Goal: Feedback & Contribution: Contribute content

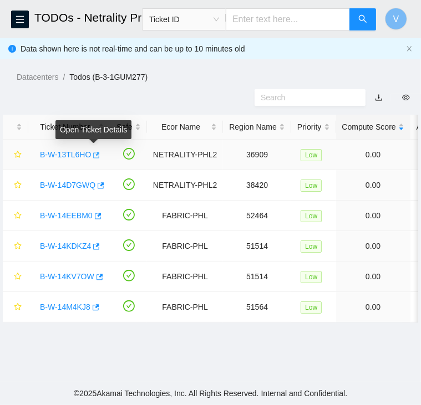
click at [94, 155] on icon "button" at bounding box center [96, 155] width 7 height 6
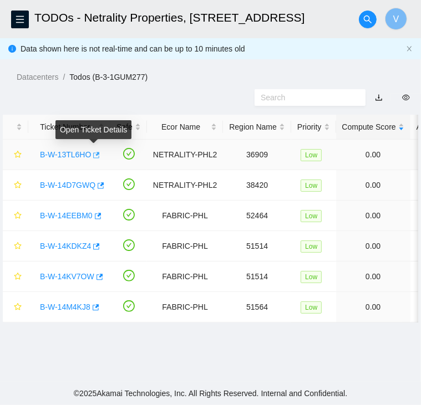
click at [91, 153] on icon "button" at bounding box center [95, 155] width 8 height 8
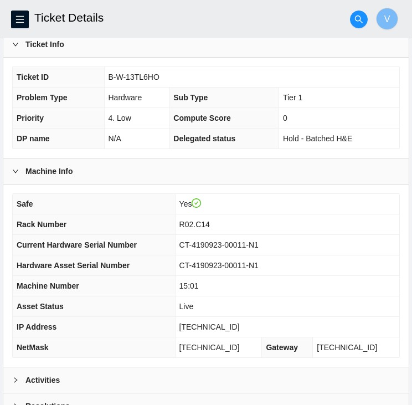
scroll to position [396, 0]
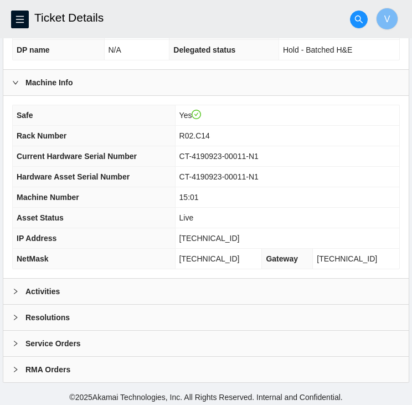
click at [87, 295] on div "Activities" at bounding box center [206, 292] width 406 height 26
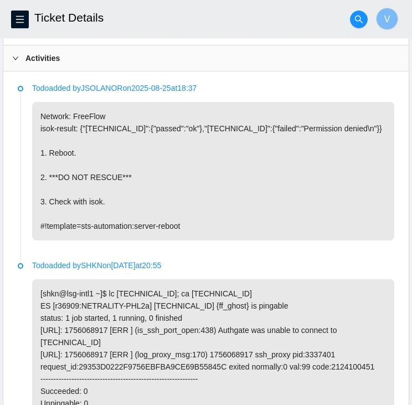
scroll to position [853, 0]
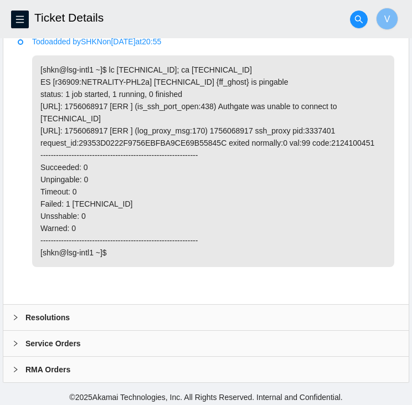
click at [67, 322] on div "Resolutions" at bounding box center [206, 318] width 406 height 26
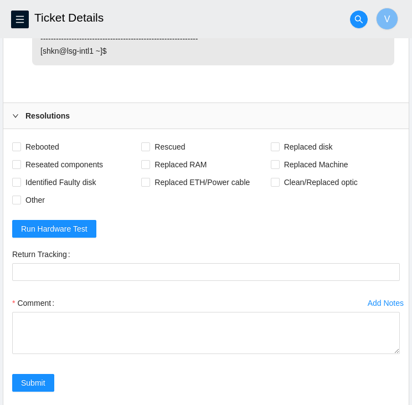
scroll to position [1054, 0]
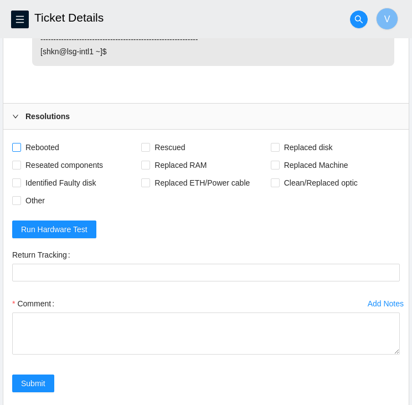
click at [40, 139] on span "Rebooted" at bounding box center [42, 148] width 43 height 18
click at [20, 143] on input "Rebooted" at bounding box center [16, 147] width 8 height 8
checkbox input "true"
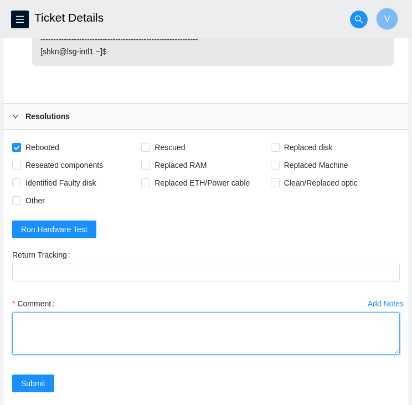
click at [60, 313] on textarea "Comment" at bounding box center [206, 334] width 388 height 42
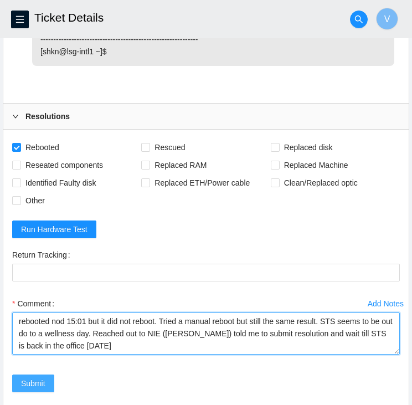
type textarea "rebooted nod 15:01 but it did not reboot. Tried a manual reboot but still the s…"
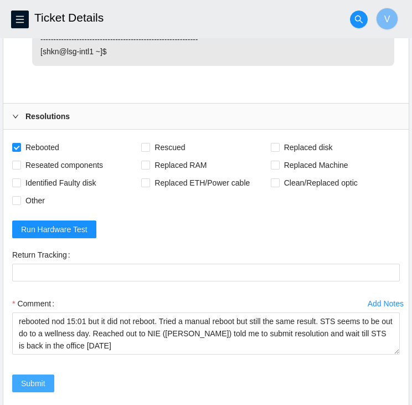
click at [41, 383] on span "Submit" at bounding box center [33, 384] width 24 height 12
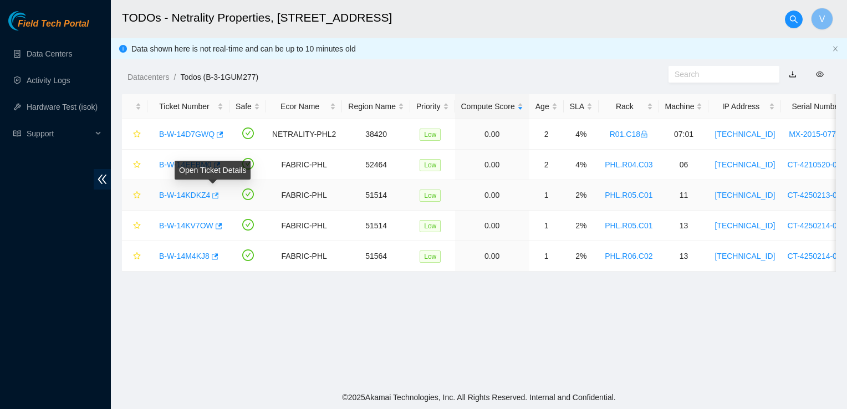
click at [213, 195] on icon "button" at bounding box center [215, 195] width 7 height 6
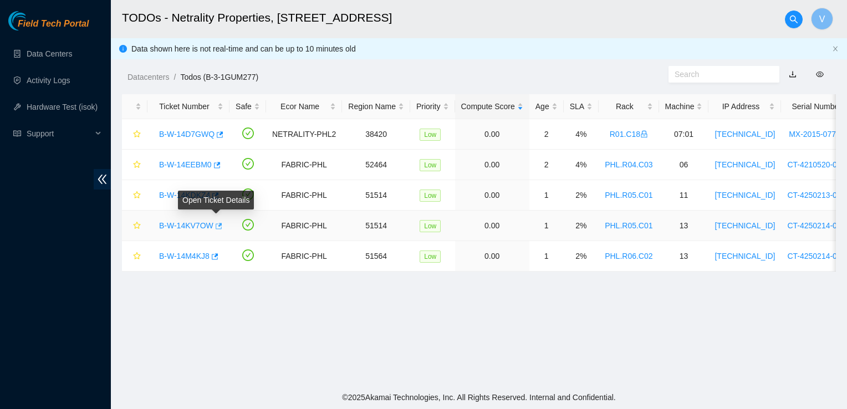
click at [219, 223] on icon "button" at bounding box center [219, 226] width 7 height 6
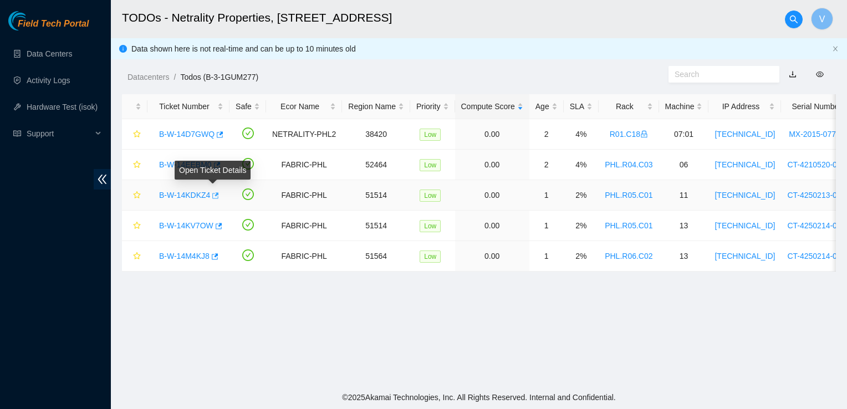
click at [217, 195] on button "button" at bounding box center [214, 196] width 9 height 18
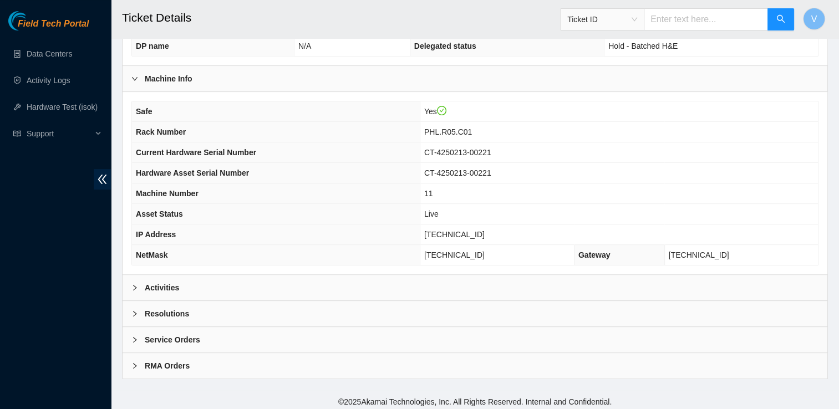
scroll to position [339, 0]
click at [195, 287] on div "Activities" at bounding box center [475, 287] width 705 height 26
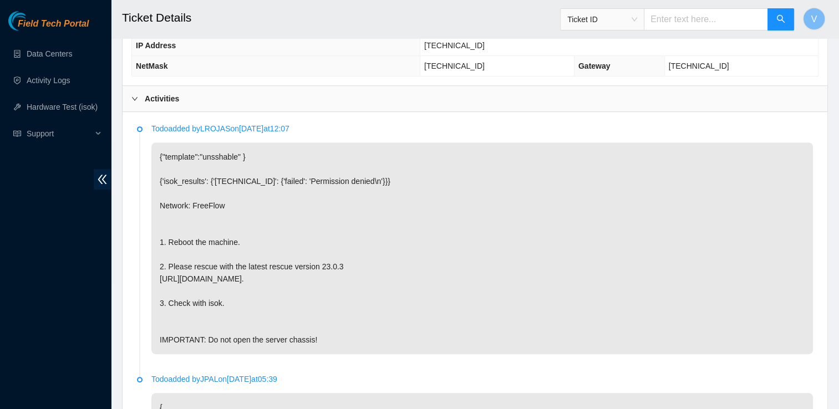
scroll to position [526, 0]
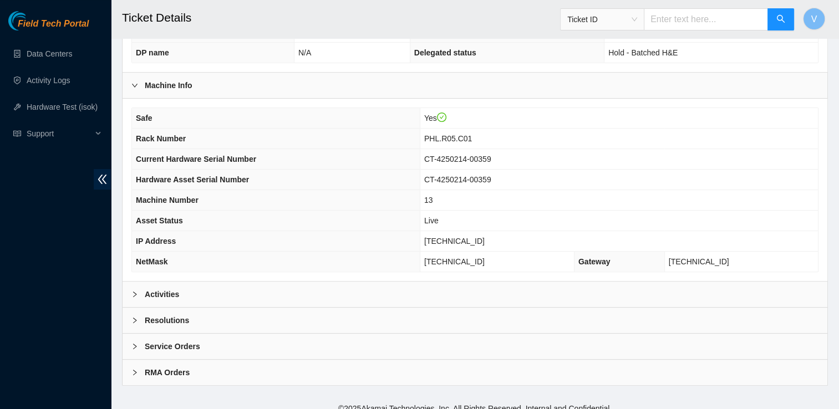
scroll to position [339, 0]
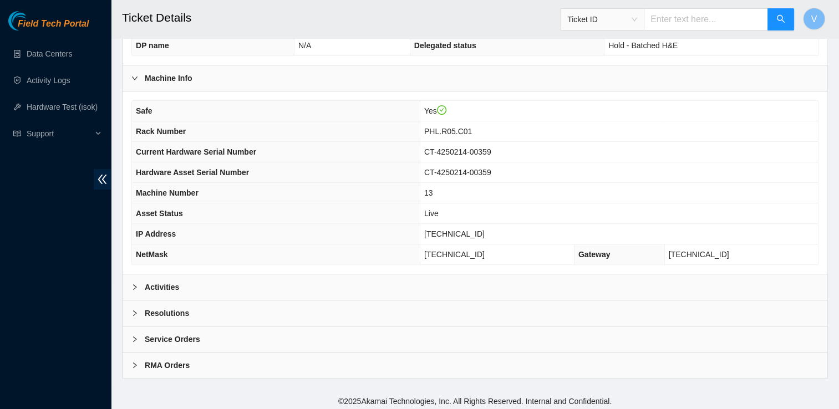
click at [187, 286] on div "Activities" at bounding box center [475, 287] width 705 height 26
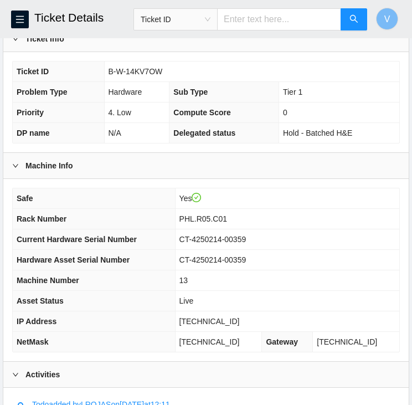
scroll to position [388, 0]
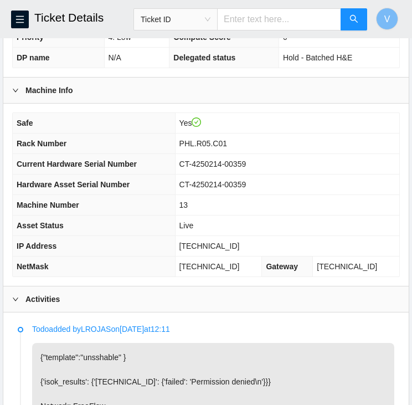
click at [366, 216] on td "Live" at bounding box center [287, 226] width 225 height 21
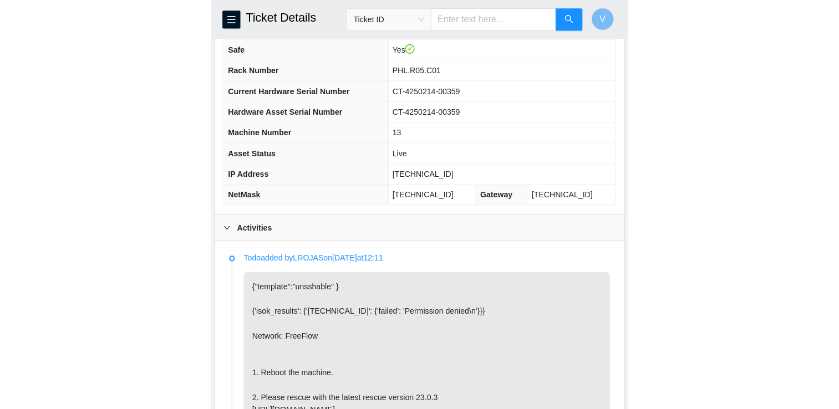
scroll to position [419, 0]
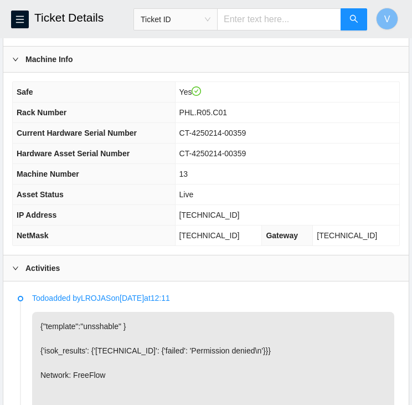
click at [224, 211] on span "23.45.232.80" at bounding box center [210, 215] width 60 height 9
copy span "23.45.232.80"
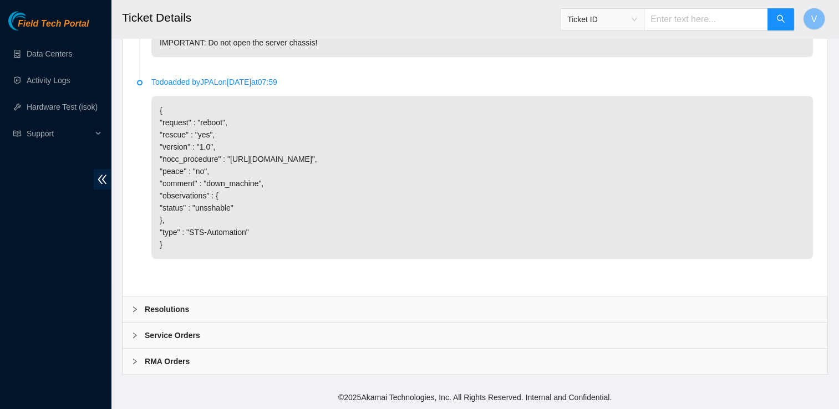
scroll to position [845, 0]
click at [297, 297] on div "Resolutions" at bounding box center [475, 310] width 705 height 26
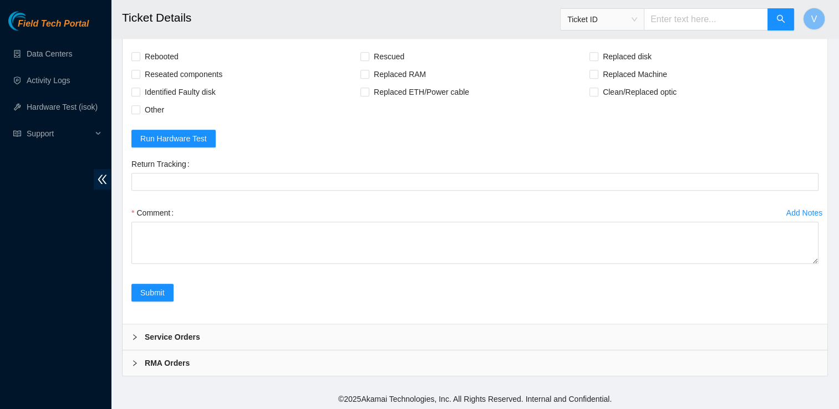
scroll to position [1131, 0]
click at [162, 52] on span "Rebooted" at bounding box center [161, 55] width 43 height 18
click at [139, 52] on input "Rebooted" at bounding box center [135, 54] width 8 height 8
checkbox input "true"
click at [373, 48] on span "Rescued" at bounding box center [388, 55] width 39 height 18
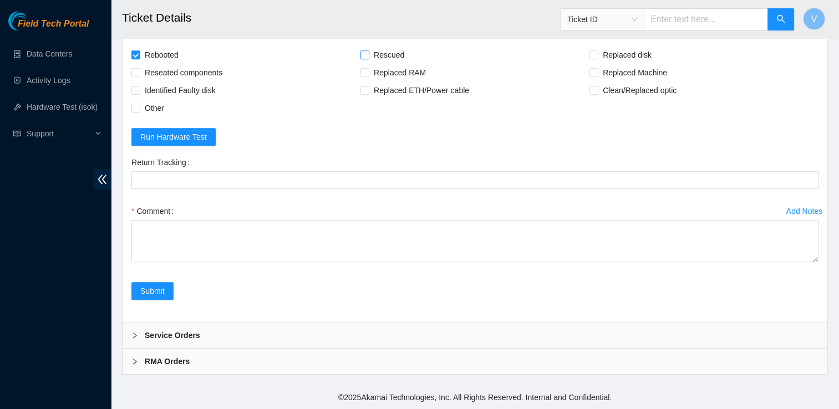
click at [368, 50] on input "Rescued" at bounding box center [364, 54] width 8 height 8
checkbox input "true"
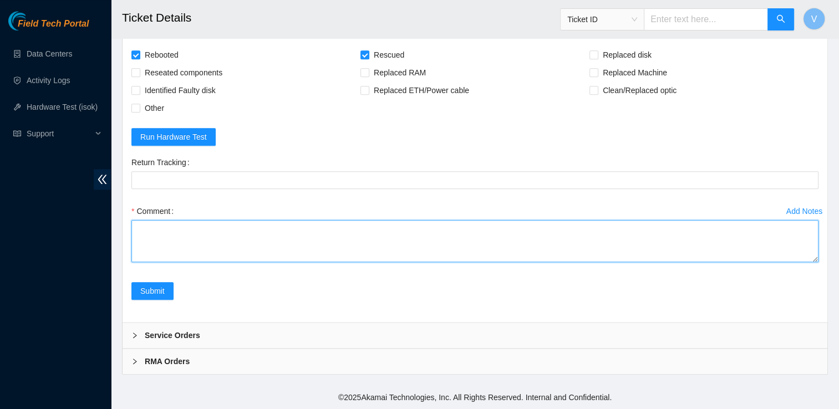
click at [202, 239] on textarea "Comment" at bounding box center [474, 241] width 687 height 42
paste textarea "23.45.232.80 : passed: ok"
type textarea "I found the machine in question rescued and rebooted it. It passed isok 23.45.2…"
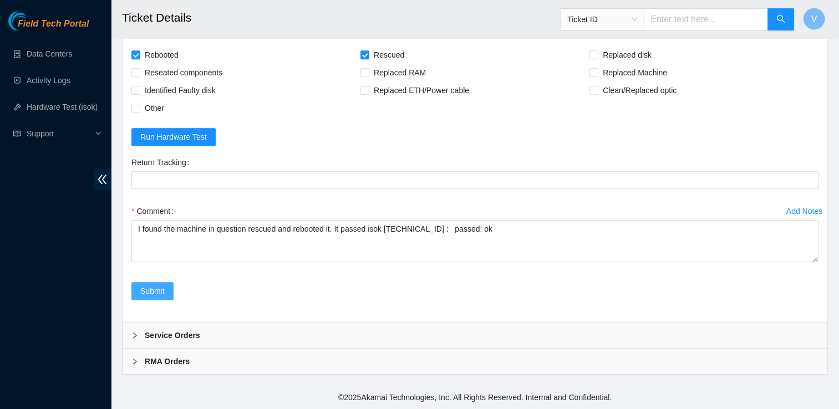
click at [142, 294] on span "Submit" at bounding box center [152, 291] width 24 height 12
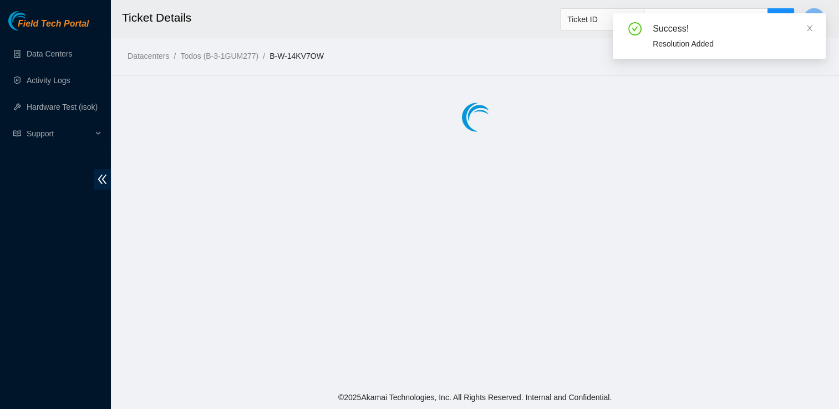
scroll to position [0, 0]
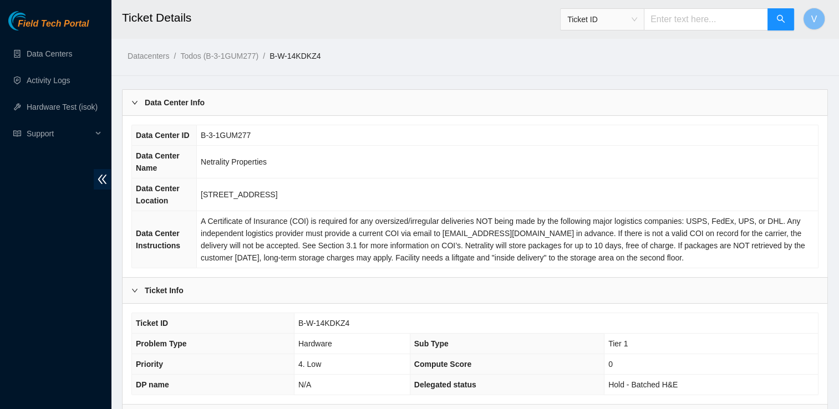
click at [457, 158] on td "Netrality Properties" at bounding box center [507, 162] width 621 height 33
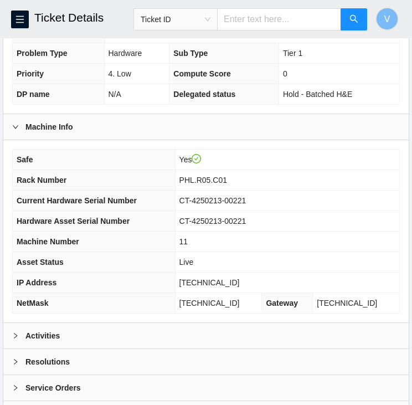
scroll to position [352, 0]
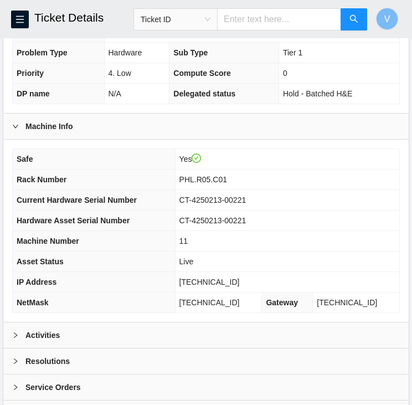
click at [80, 333] on div "Activities" at bounding box center [206, 336] width 406 height 26
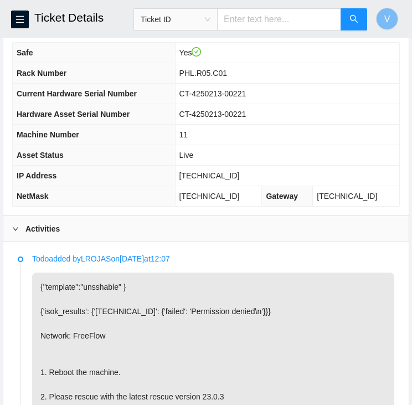
scroll to position [459, 0]
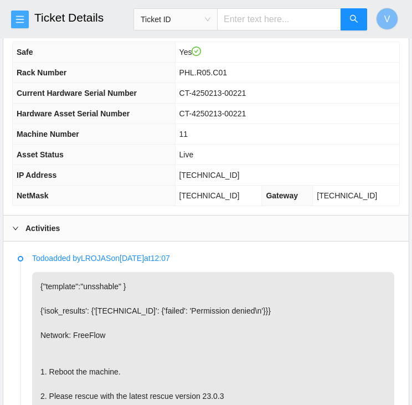
drag, startPoint x: 16, startPoint y: 24, endPoint x: 22, endPoint y: 11, distance: 14.6
click at [22, 11] on button "button" at bounding box center [20, 20] width 18 height 18
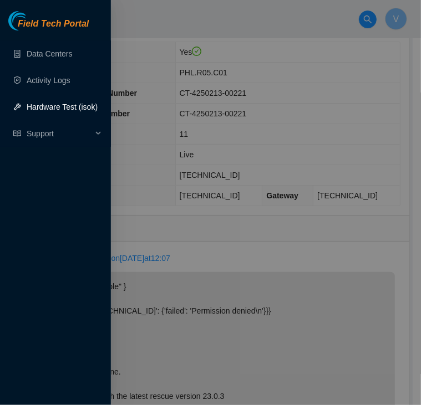
click at [179, 115] on div at bounding box center [210, 202] width 421 height 405
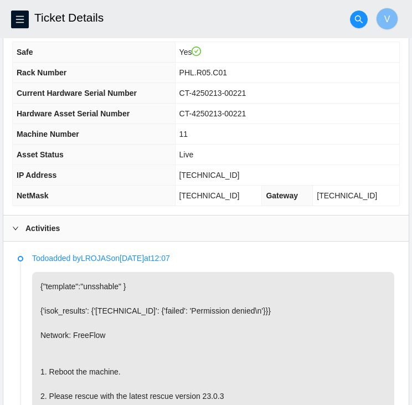
click at [219, 176] on span "[TECHNICAL_ID]" at bounding box center [210, 175] width 60 height 9
copy span "[TECHNICAL_ID]"
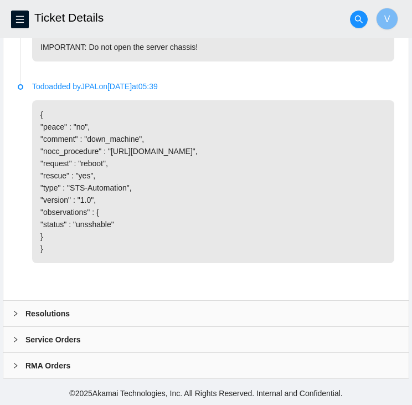
scroll to position [902, 0]
click at [82, 318] on div "Resolutions" at bounding box center [206, 314] width 406 height 26
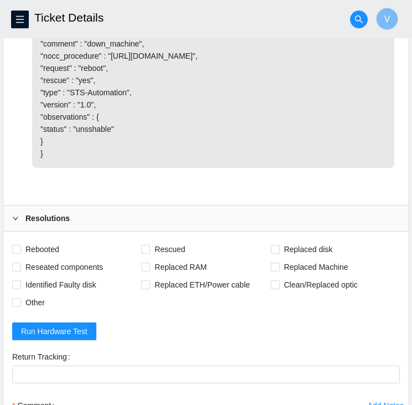
scroll to position [986, 0]
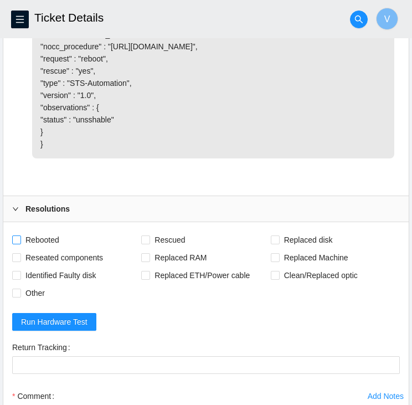
click at [58, 249] on span "Rebooted" at bounding box center [42, 240] width 43 height 18
click at [20, 243] on input "Rebooted" at bounding box center [16, 240] width 8 height 8
checkbox input "true"
click at [147, 243] on input "Rescued" at bounding box center [145, 240] width 8 height 8
checkbox input "true"
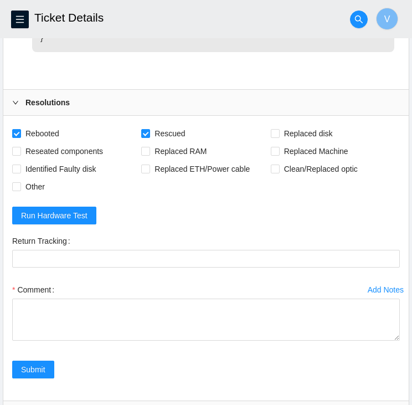
scroll to position [1110, 0]
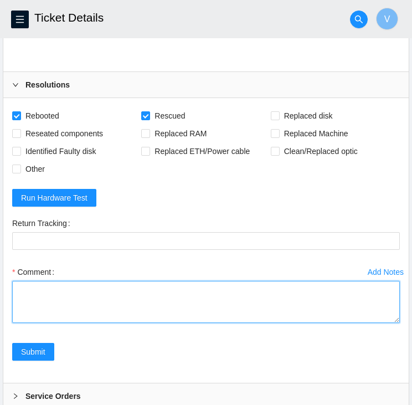
click at [129, 323] on textarea "Comment" at bounding box center [206, 302] width 388 height 42
paste textarea "23.45.232.78 : passed: ok"
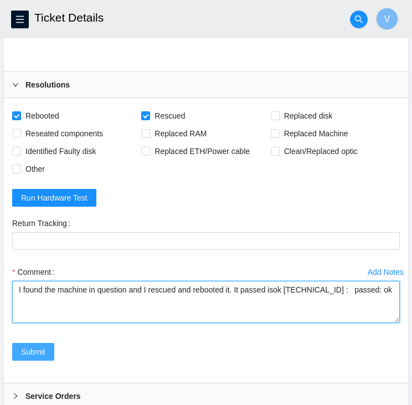
type textarea "I found the machine in question and I rescued and rebooted it. It passed isok […"
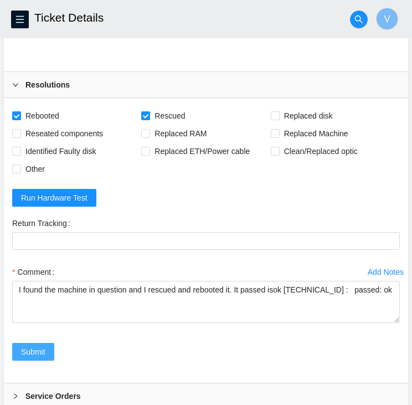
click at [33, 358] on span "Submit" at bounding box center [33, 352] width 24 height 12
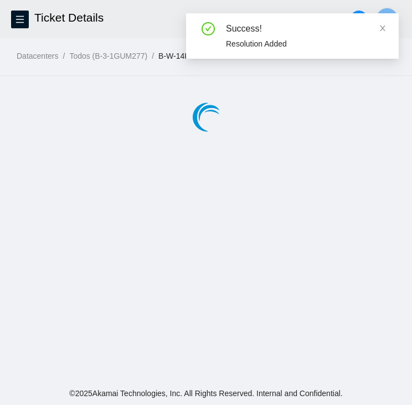
scroll to position [0, 0]
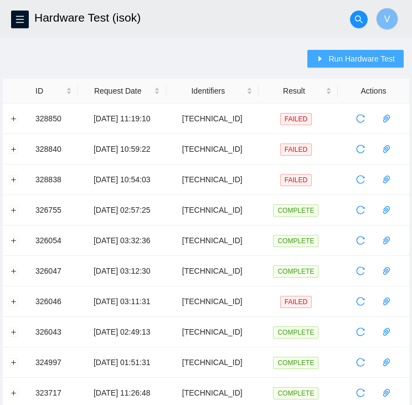
click at [347, 55] on span "Run Hardware Test" at bounding box center [362, 59] width 67 height 12
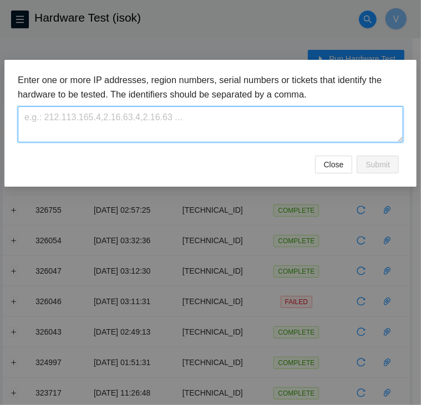
click at [218, 126] on textarea at bounding box center [210, 124] width 385 height 36
paste textarea "[TECHNICAL_ID]"
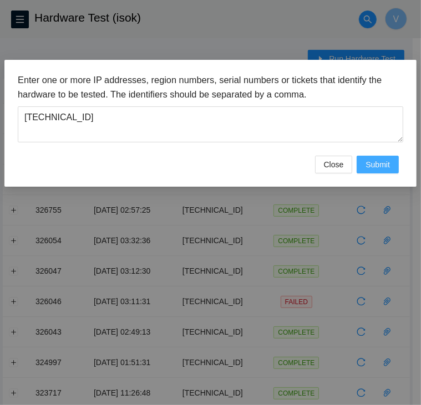
click at [385, 170] on button "Submit" at bounding box center [377, 165] width 42 height 18
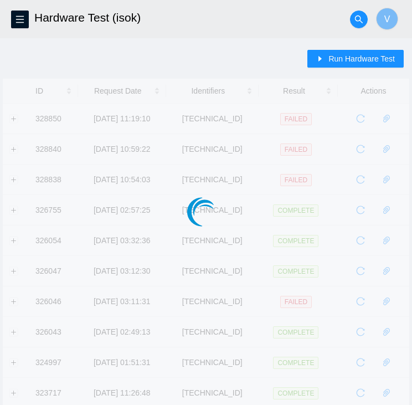
click at [271, 162] on div at bounding box center [206, 190] width 407 height 222
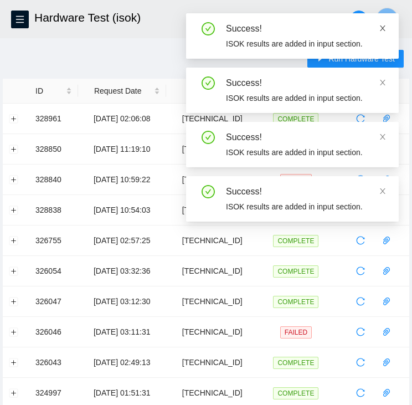
click at [384, 25] on icon "close" at bounding box center [383, 28] width 8 height 8
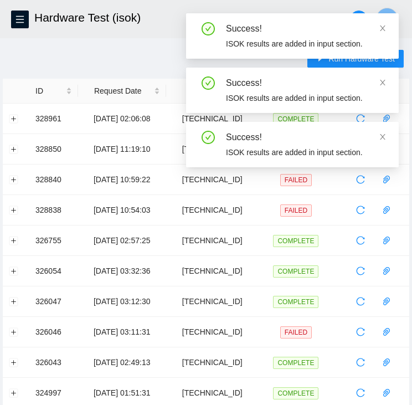
click at [384, 25] on icon "close" at bounding box center [383, 28] width 8 height 8
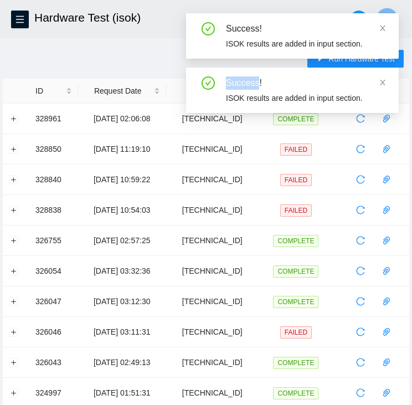
click at [384, 25] on icon "close" at bounding box center [383, 28] width 8 height 8
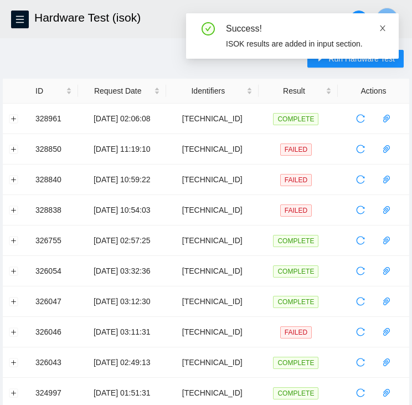
click at [384, 25] on icon "close" at bounding box center [383, 28] width 8 height 8
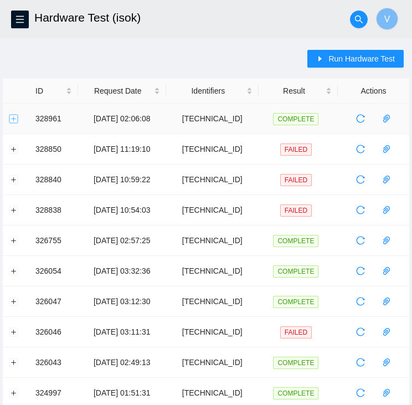
click at [15, 121] on button "Expand row" at bounding box center [13, 118] width 9 height 9
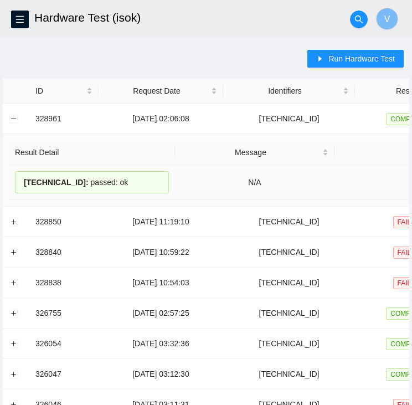
drag, startPoint x: 123, startPoint y: 187, endPoint x: 12, endPoint y: 174, distance: 111.1
click at [12, 174] on td "23.45.232.78 : passed: ok" at bounding box center [92, 182] width 166 height 35
copy div "23.45.232.78 : passed: ok"
click at [359, 62] on span "Run Hardware Test" at bounding box center [362, 59] width 67 height 12
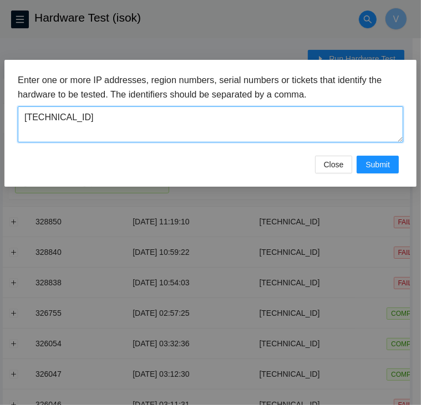
click at [280, 126] on textarea "[TECHNICAL_ID]" at bounding box center [210, 124] width 385 height 36
paste textarea "80"
type textarea "[TECHNICAL_ID]"
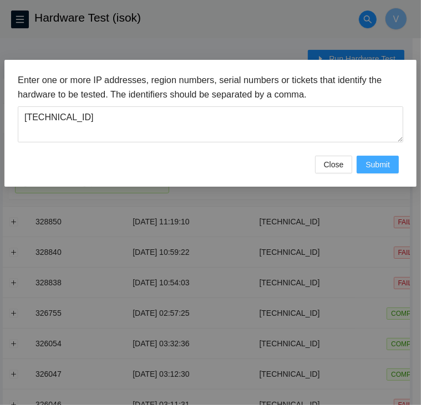
click at [381, 165] on span "Submit" at bounding box center [377, 165] width 24 height 12
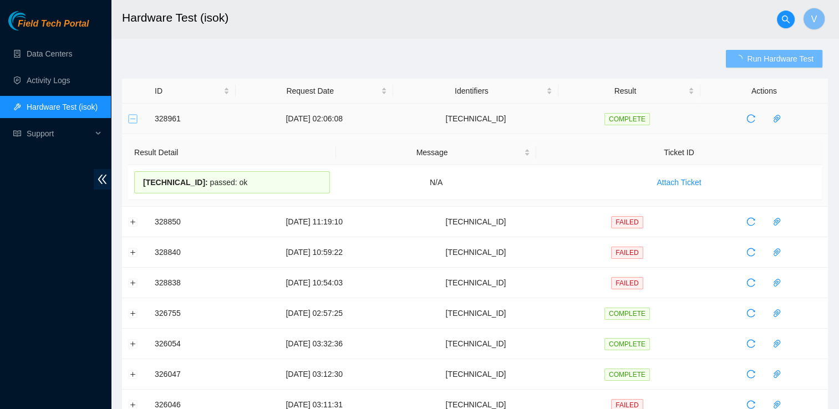
click at [130, 121] on button "Collapse row" at bounding box center [133, 118] width 9 height 9
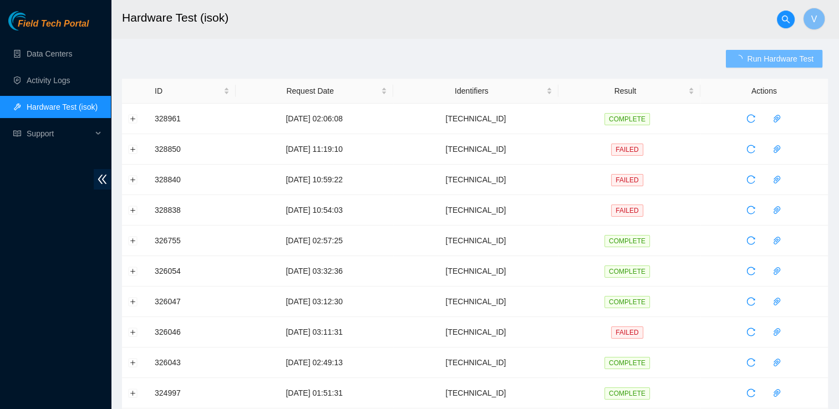
click at [282, 57] on div "Run Hardware Test ID Request Date Identifiers Result Actions 328961 29-08-2025 …" at bounding box center [475, 399] width 706 height 699
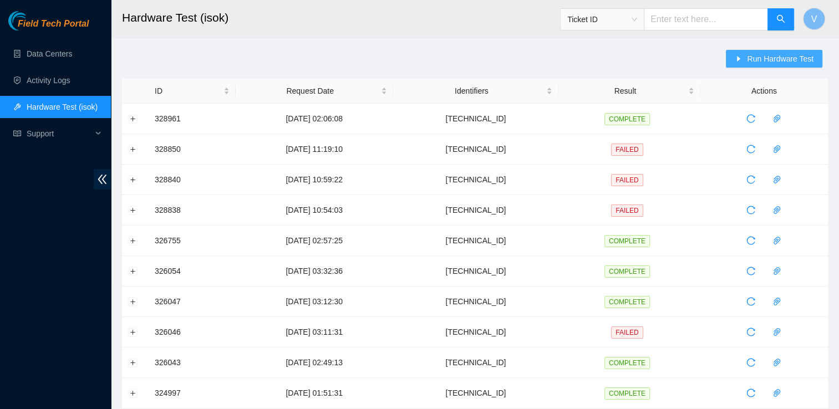
click at [420, 64] on span "Run Hardware Test" at bounding box center [780, 59] width 67 height 12
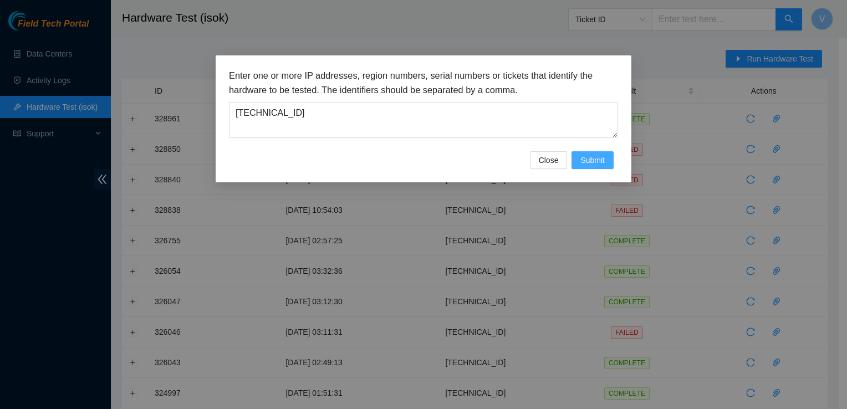
click at [420, 159] on span "Submit" at bounding box center [592, 160] width 24 height 12
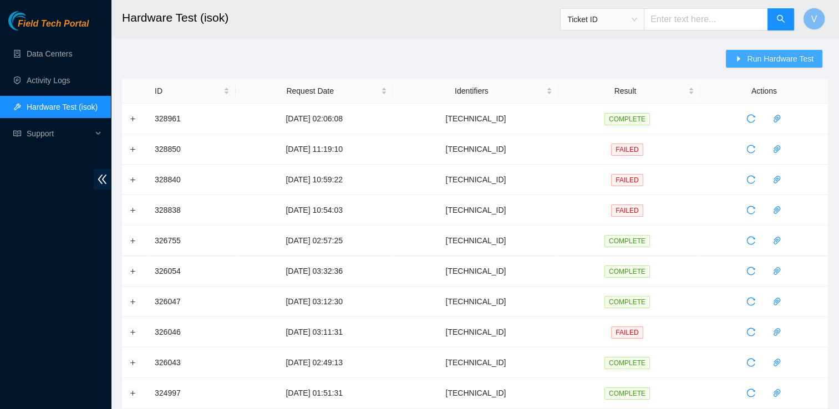
click at [420, 57] on span "Run Hardware Test" at bounding box center [780, 59] width 67 height 12
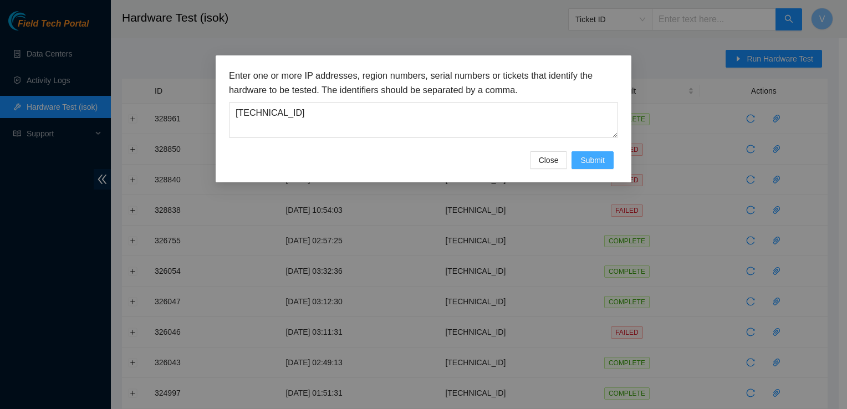
click at [420, 156] on span "Submit" at bounding box center [592, 160] width 24 height 12
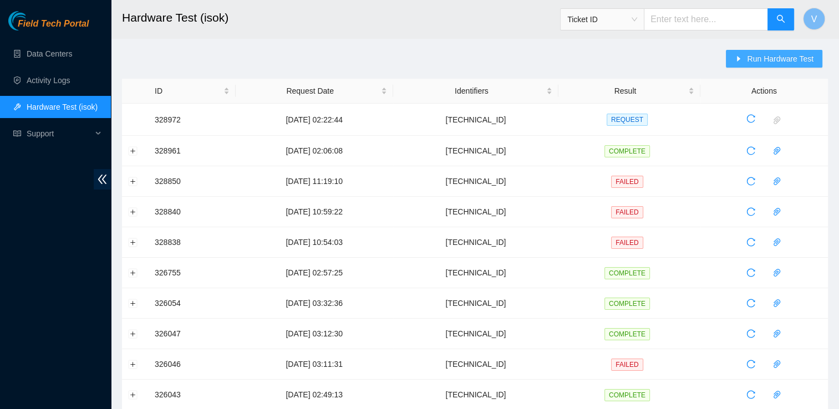
click at [420, 52] on button "Run Hardware Test" at bounding box center [774, 59] width 96 height 18
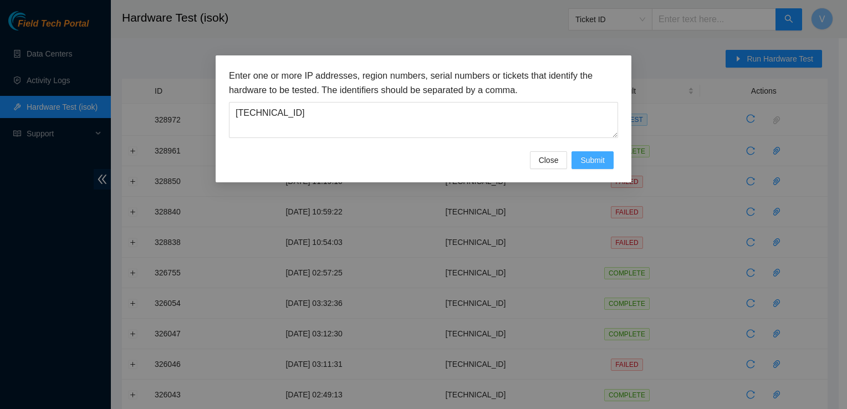
click at [420, 161] on span "Submit" at bounding box center [592, 160] width 24 height 12
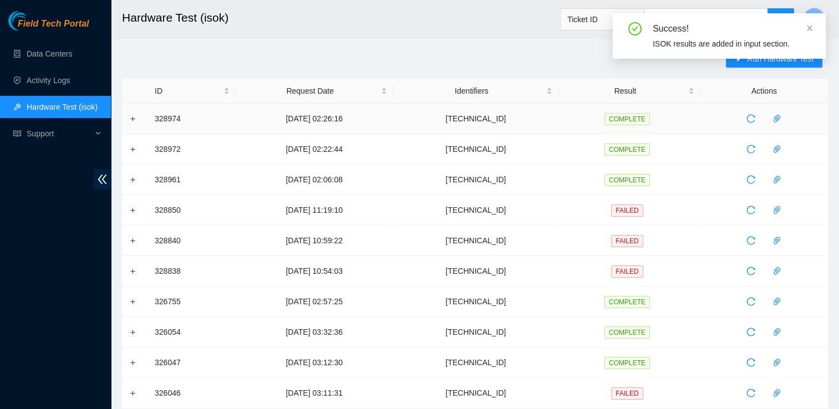
click at [129, 123] on td at bounding box center [135, 119] width 27 height 30
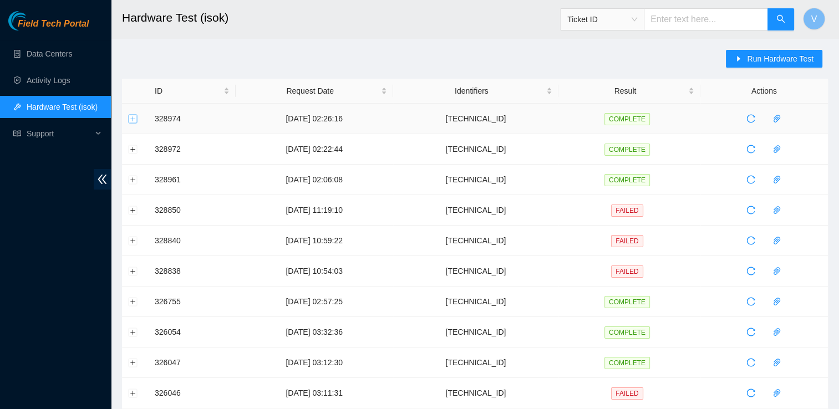
click at [130, 119] on button "Expand row" at bounding box center [133, 118] width 9 height 9
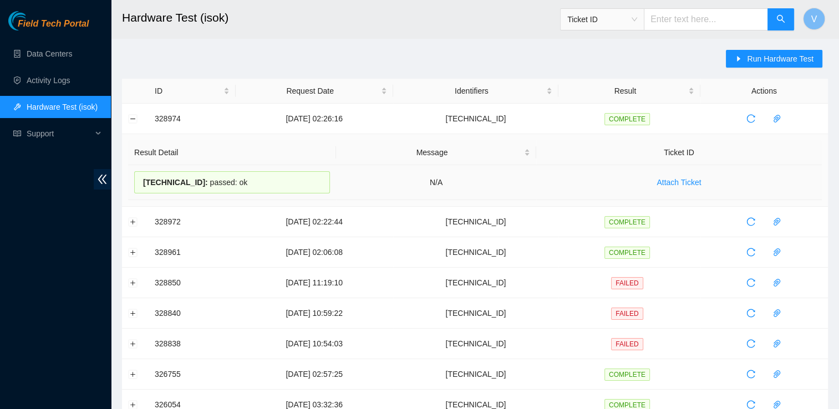
drag, startPoint x: 244, startPoint y: 186, endPoint x: 140, endPoint y: 193, distance: 104.5
click at [140, 193] on td "23.45.232.80 : passed: ok" at bounding box center [232, 182] width 208 height 35
copy div "23.45.232.80 : passed: ok"
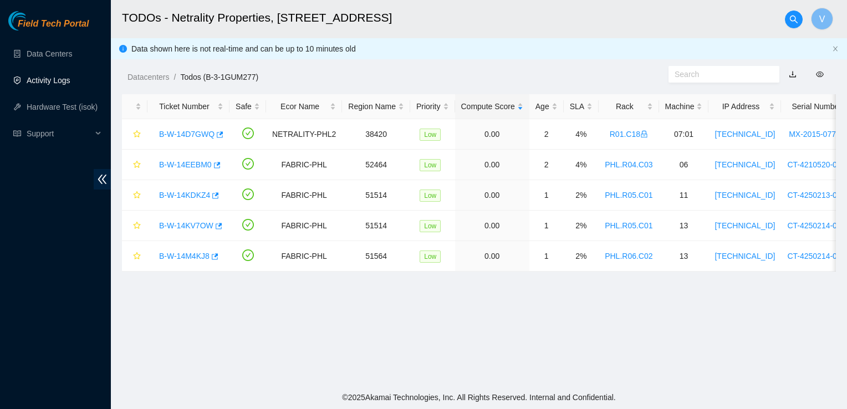
click at [50, 76] on link "Activity Logs" at bounding box center [49, 80] width 44 height 9
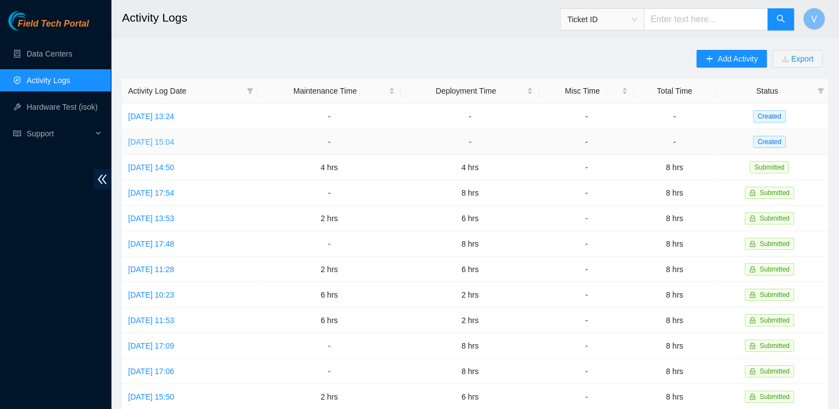
click at [174, 142] on link "[DATE] 15:04" at bounding box center [151, 141] width 46 height 9
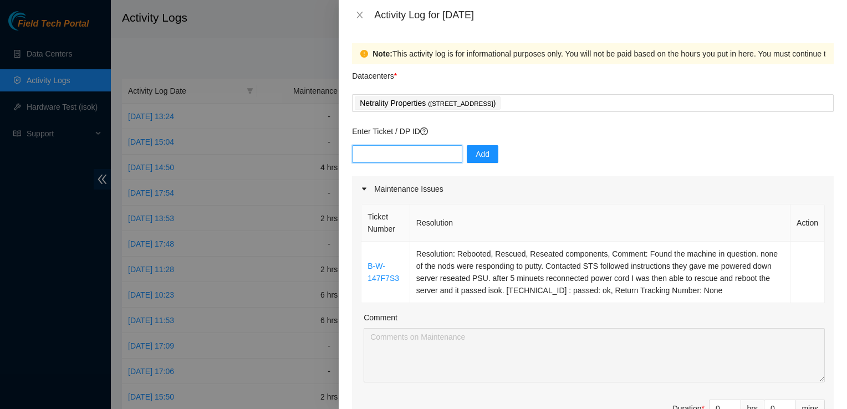
click at [411, 159] on input "text" at bounding box center [407, 154] width 110 height 18
type input "DP83406"
click at [475, 161] on button "Add" at bounding box center [483, 154] width 32 height 18
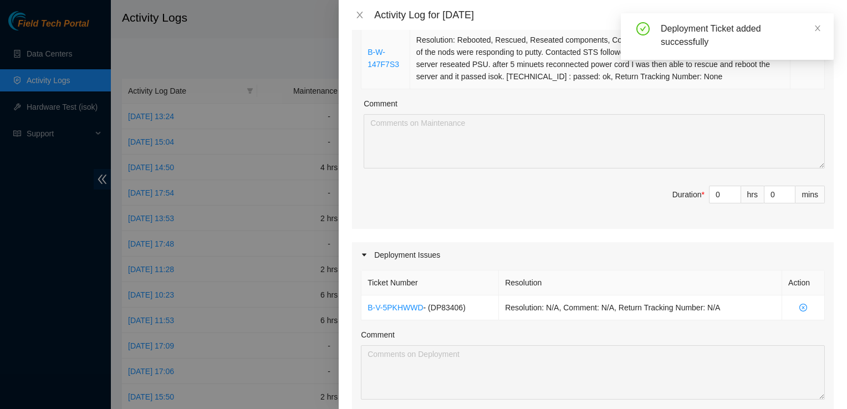
scroll to position [210, 0]
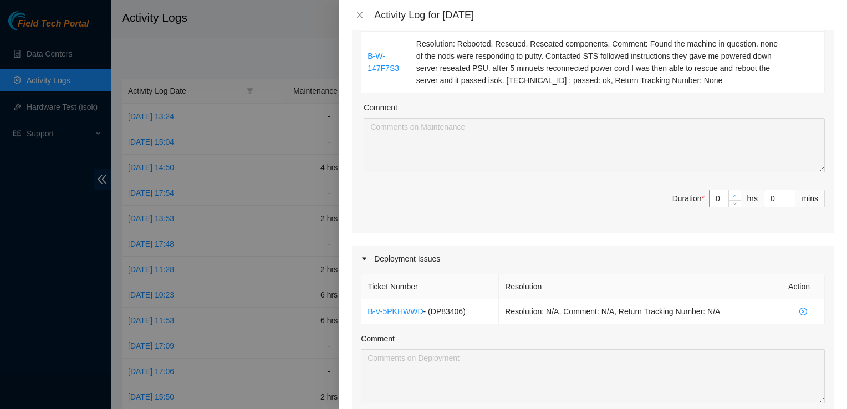
type input "1"
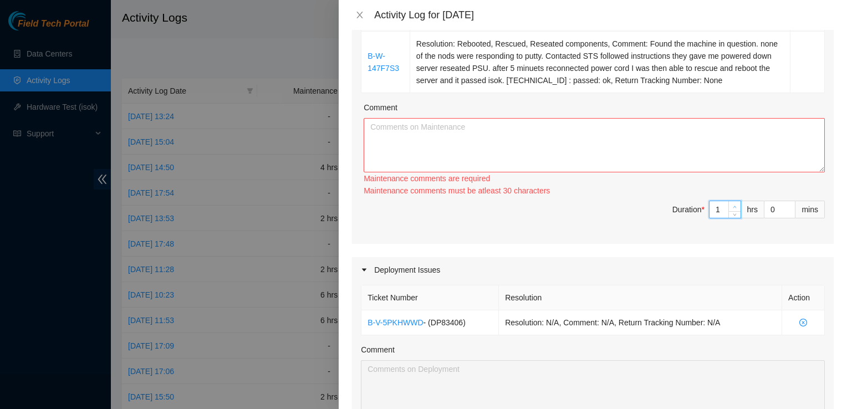
click at [733, 205] on icon "up" at bounding box center [735, 207] width 4 height 4
type input "2"
click at [732, 203] on span "up" at bounding box center [735, 206] width 7 height 7
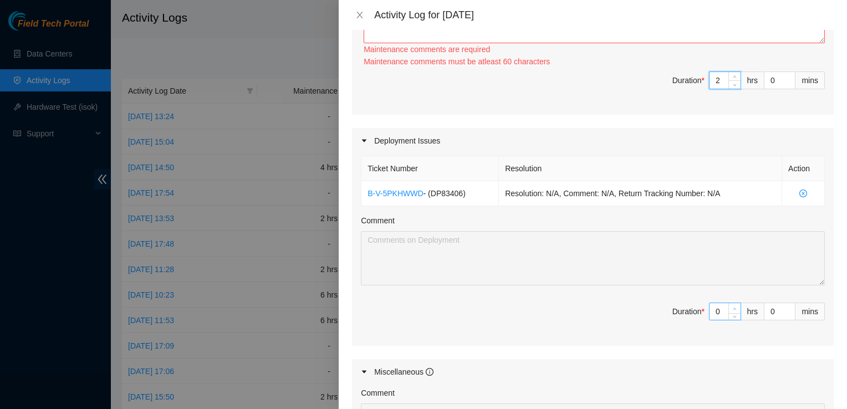
type input "1"
type input "3"
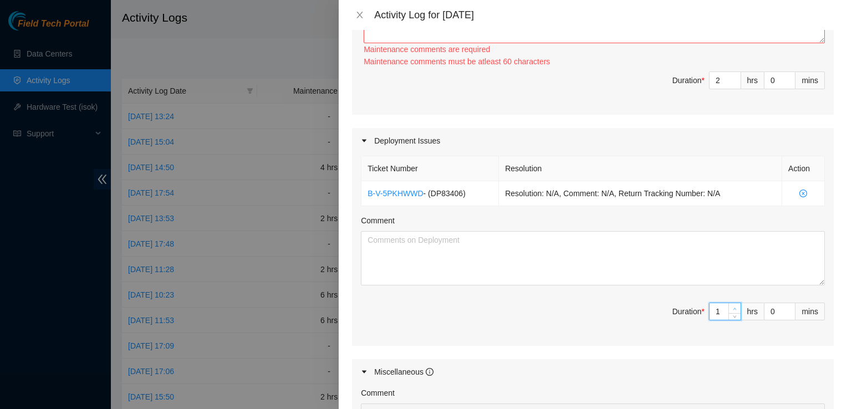
click at [732, 307] on span "up" at bounding box center [735, 308] width 7 height 7
type input "2"
type input "4"
click at [732, 307] on span "up" at bounding box center [735, 308] width 7 height 7
type input "3"
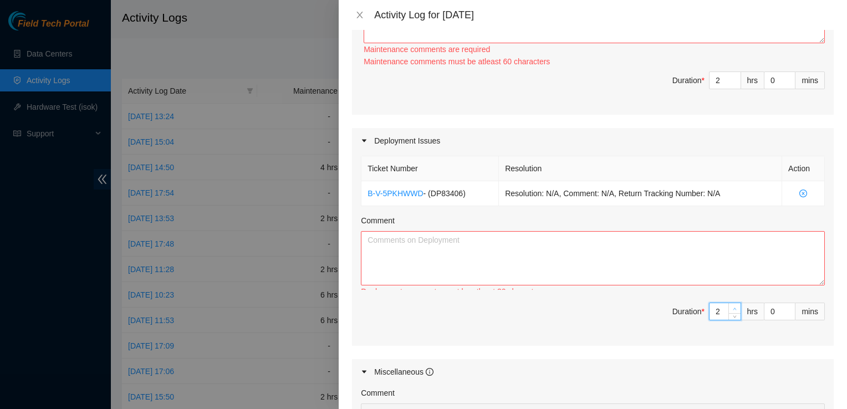
type input "5"
click at [732, 307] on span "up" at bounding box center [735, 308] width 7 height 7
type input "4"
type input "6"
click at [732, 307] on span "up" at bounding box center [735, 308] width 7 height 7
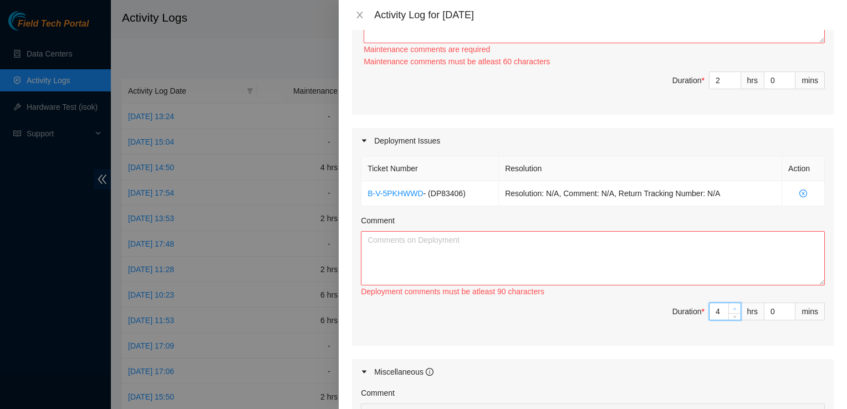
type input "5"
type input "7"
click at [732, 307] on span "up" at bounding box center [735, 308] width 7 height 7
type input "6"
type input "8"
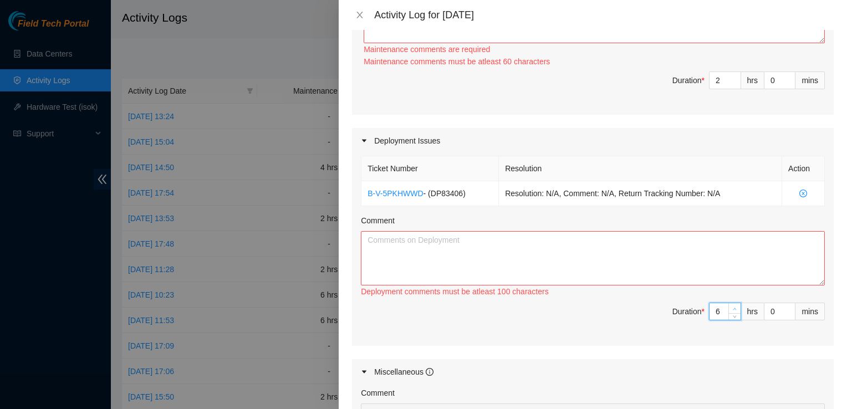
click at [732, 307] on span "up" at bounding box center [735, 308] width 7 height 7
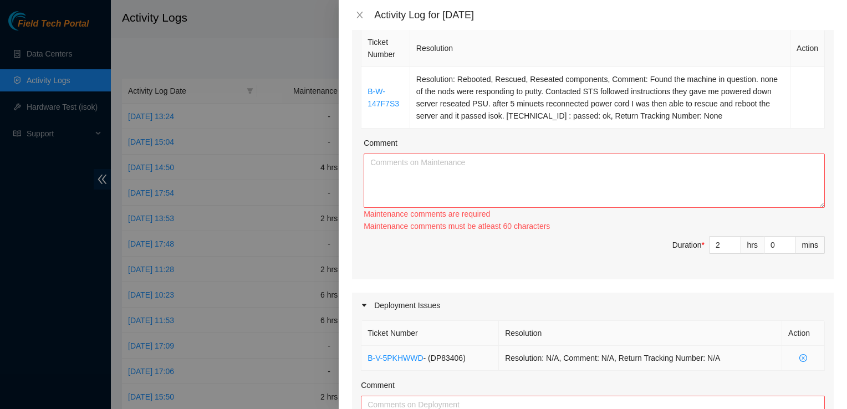
scroll to position [173, 0]
click at [579, 187] on textarea "Comment" at bounding box center [594, 182] width 461 height 54
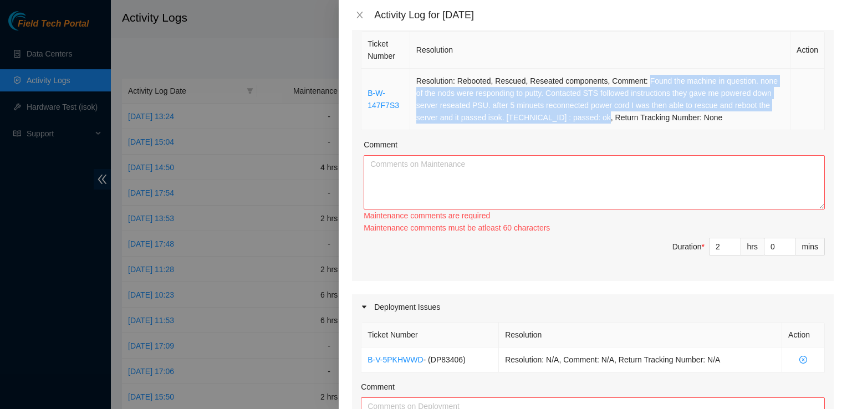
drag, startPoint x: 641, startPoint y: 80, endPoint x: 594, endPoint y: 116, distance: 59.3
click at [594, 116] on td "Resolution: Rebooted, Rescued, Reseated components, Comment: Found the machine …" at bounding box center [600, 100] width 380 height 62
copy td "Found the machine in question. none of the nods were responding to putty. Conta…"
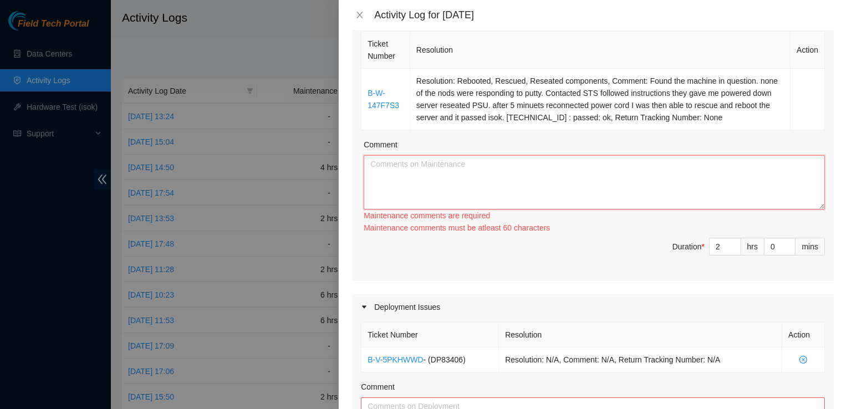
click at [546, 185] on textarea "Comment" at bounding box center [594, 182] width 461 height 54
paste textarea "Found the machine in question. none of the nods were responding to putty. Conta…"
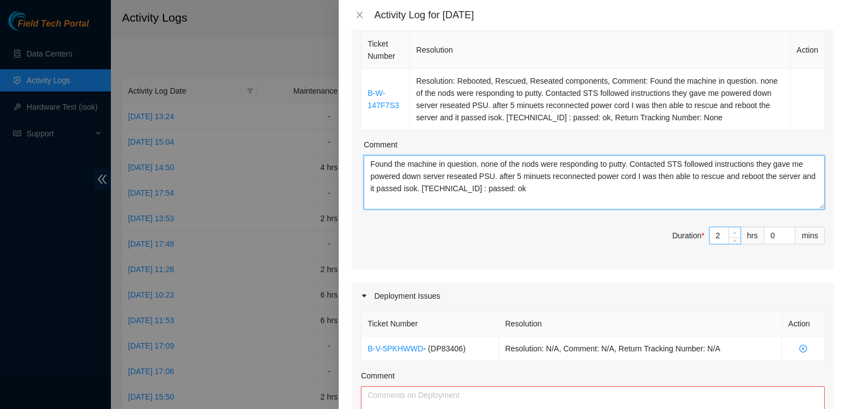
type textarea "Found the machine in question. none of the nods were responding to putty. Conta…"
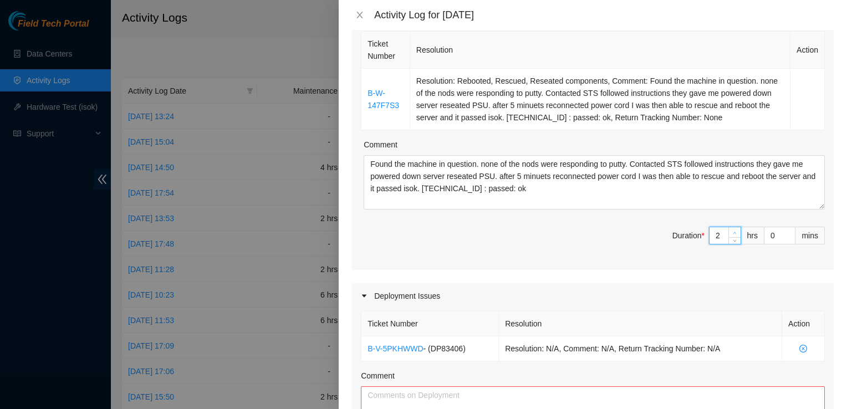
type input "3"
type input "9"
click at [732, 231] on span "up" at bounding box center [735, 233] width 7 height 7
type input "4"
type input "10"
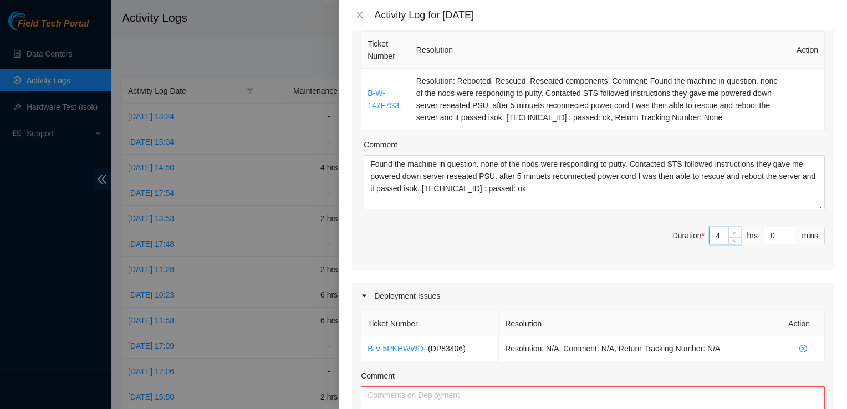
click at [732, 231] on span "up" at bounding box center [735, 233] width 7 height 7
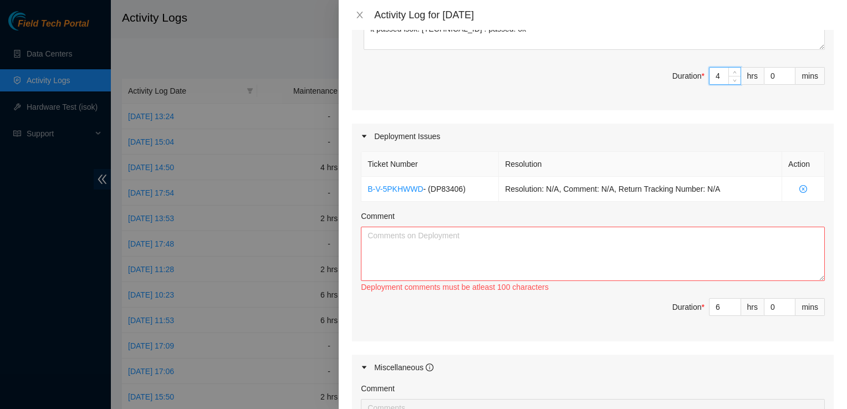
scroll to position [333, 0]
type input "5"
type input "9"
click at [733, 309] on icon "down" at bounding box center [735, 311] width 4 height 4
type input "4"
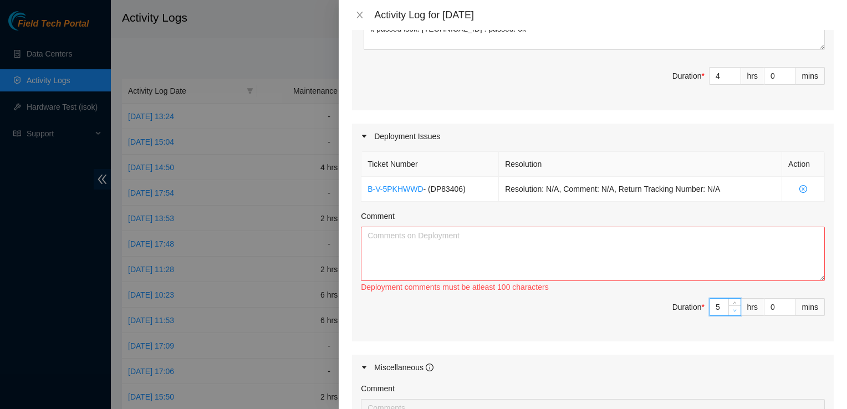
type input "8"
click at [733, 309] on icon "down" at bounding box center [735, 311] width 4 height 4
click at [595, 242] on textarea "Comment" at bounding box center [593, 254] width 464 height 54
click at [799, 185] on icon "close-circle" at bounding box center [803, 189] width 8 height 8
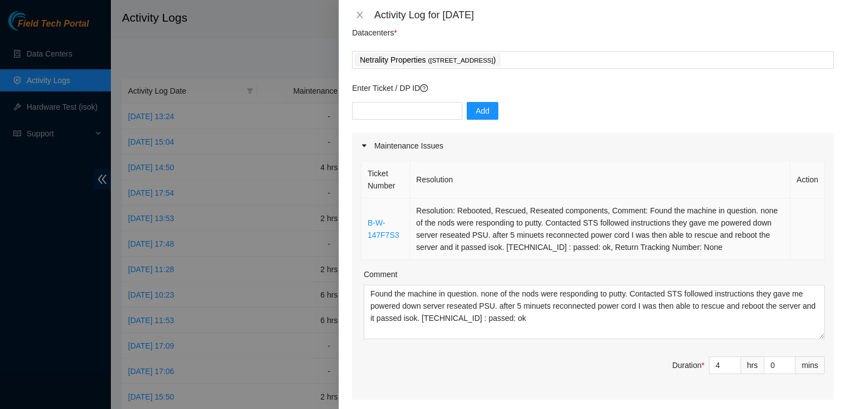
scroll to position [41, 0]
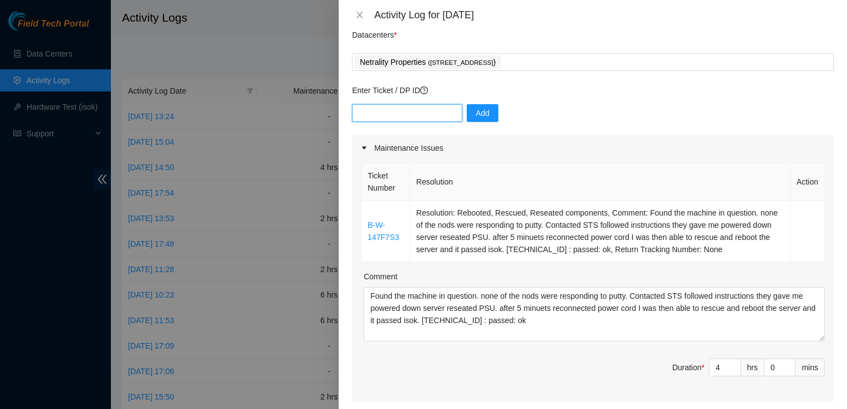
click at [406, 111] on input "text" at bounding box center [407, 113] width 110 height 18
type input "DP81318"
click at [467, 121] on button "Add" at bounding box center [483, 113] width 32 height 18
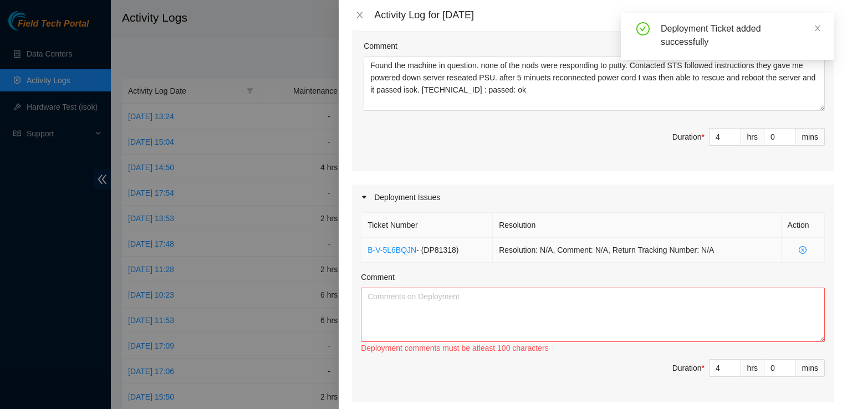
scroll to position [304, 0]
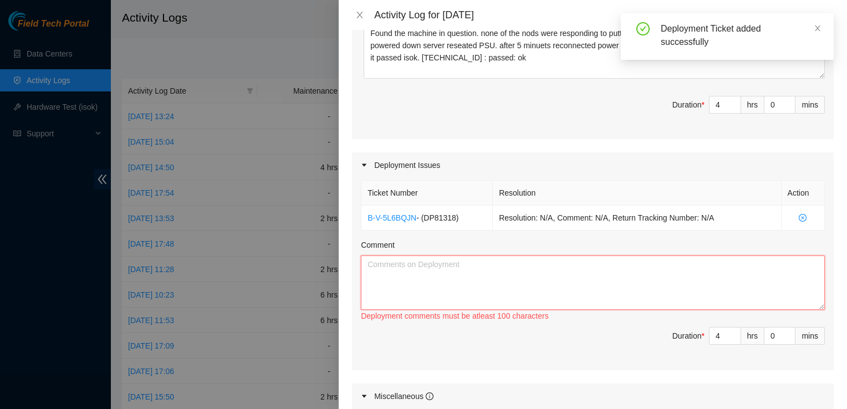
click at [498, 269] on textarea "Comment" at bounding box center [593, 283] width 464 height 54
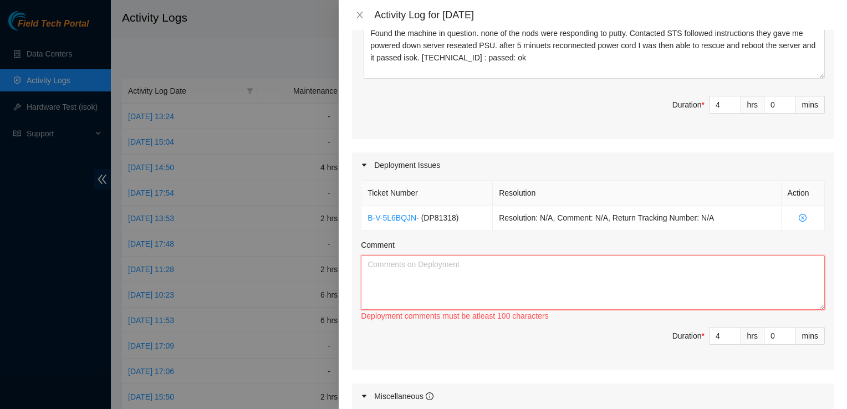
click at [460, 277] on textarea "Comment" at bounding box center [593, 283] width 464 height 54
type textarea "S"
click at [499, 264] on textarea "I helped finish the decommission" at bounding box center [593, 283] width 464 height 54
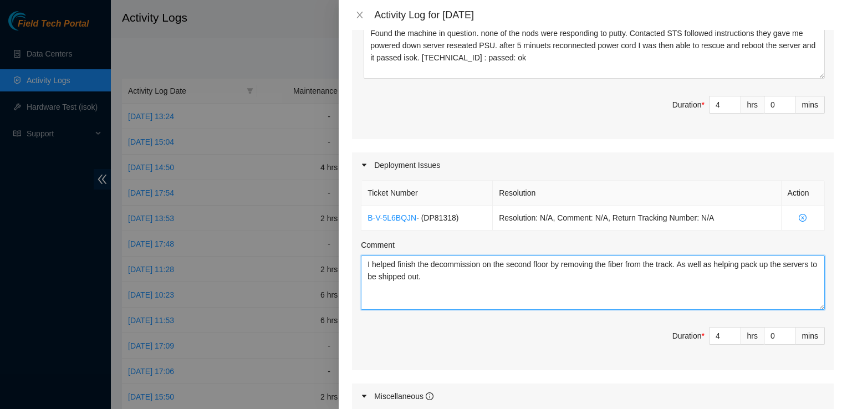
click at [742, 261] on textarea "I helped finish the decommission on the second floor by removing the fiber from…" at bounding box center [593, 283] width 464 height 54
click at [779, 267] on textarea "I helped finish the decommission on the second floor by removing the fiber from…" at bounding box center [593, 283] width 464 height 54
click at [672, 298] on textarea "I helped finish the decommission on the second floor by removing the fiber from…" at bounding box center [593, 283] width 464 height 54
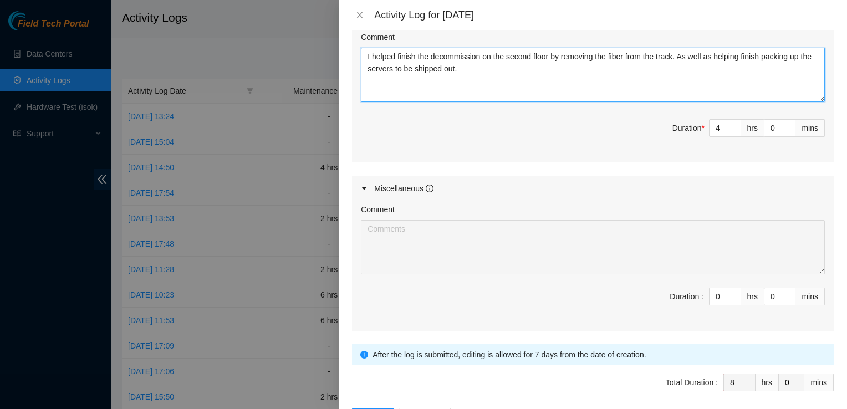
scroll to position [552, 0]
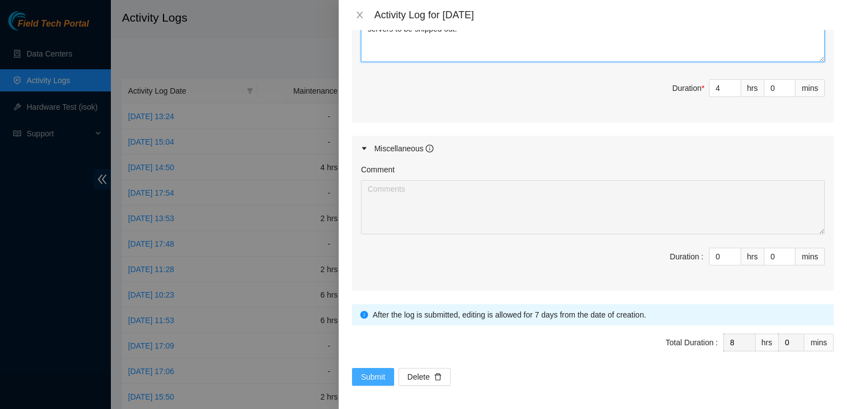
type textarea "I helped finish the decommission on the second floor by removing the fiber from…"
click at [369, 376] on span "Submit" at bounding box center [373, 377] width 24 height 12
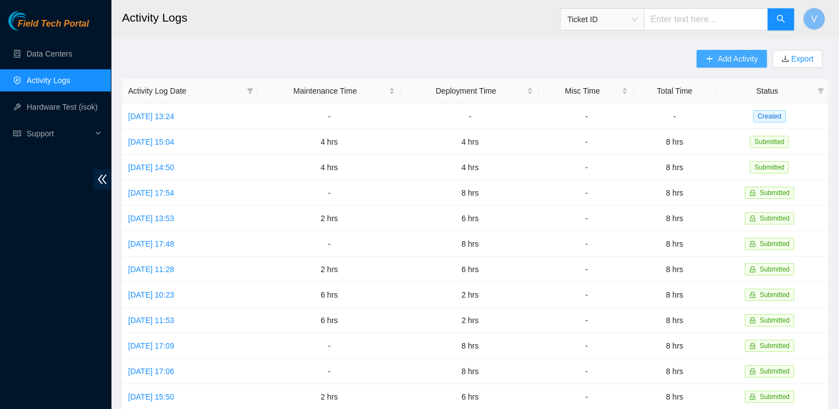
click at [707, 57] on icon "plus" at bounding box center [709, 59] width 8 height 8
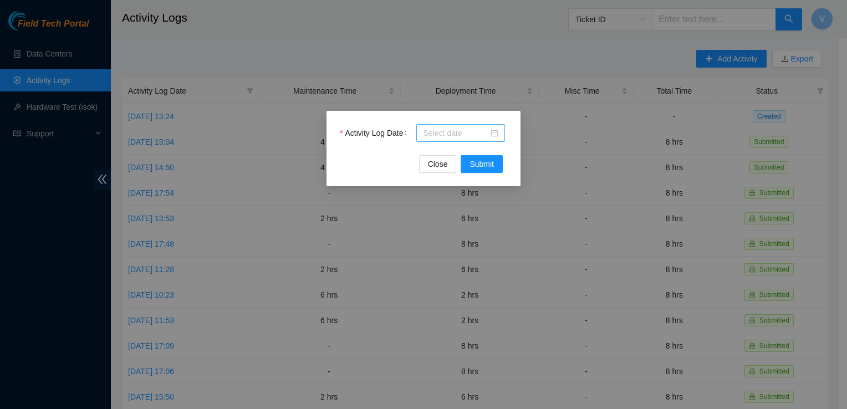
click at [486, 134] on input "Activity Log Date" at bounding box center [455, 133] width 65 height 12
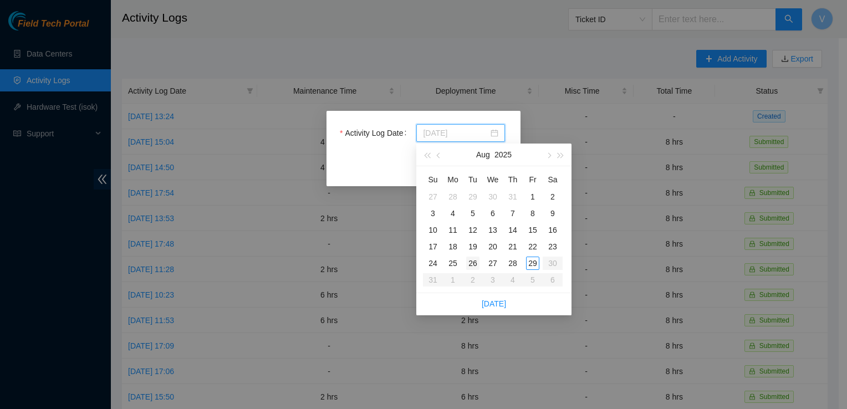
type input "2025-08-26"
click at [473, 265] on div "26" at bounding box center [472, 263] width 13 height 13
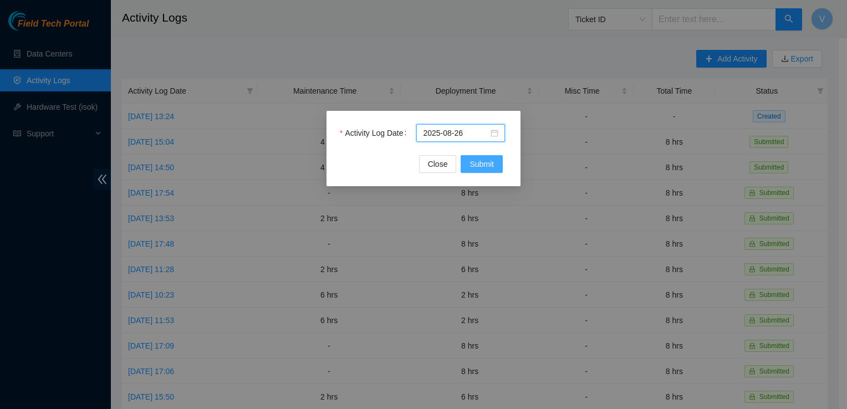
click at [488, 164] on span "Submit" at bounding box center [482, 164] width 24 height 12
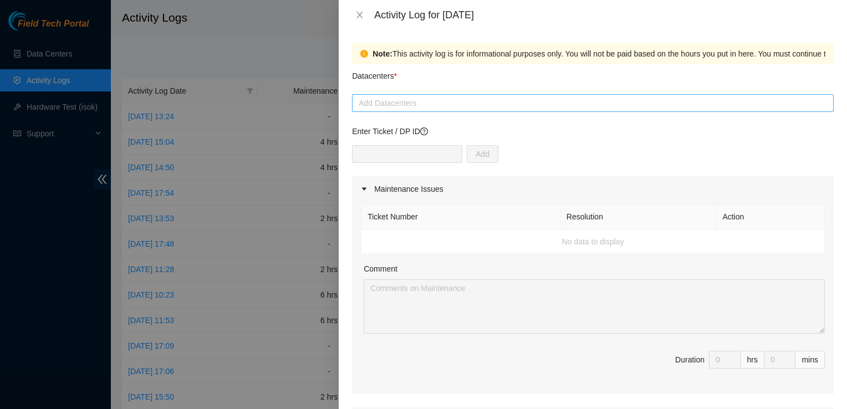
click at [502, 110] on div "Add Datacenters" at bounding box center [593, 103] width 482 height 18
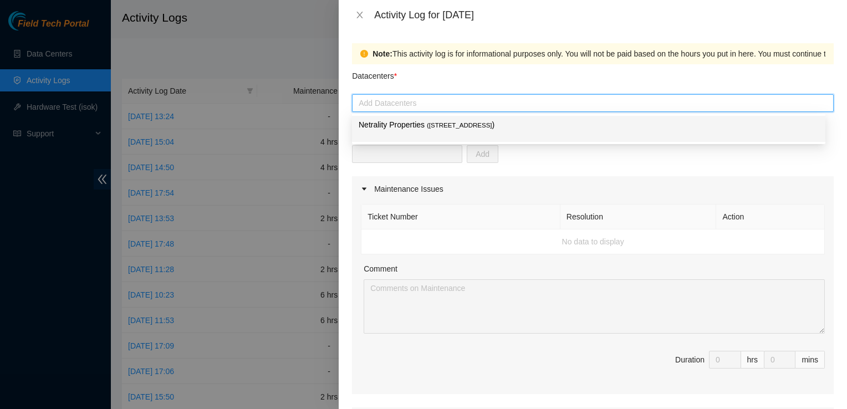
click at [509, 132] on div "Netrality Properties ( [STREET_ADDRESS] )" at bounding box center [589, 129] width 460 height 21
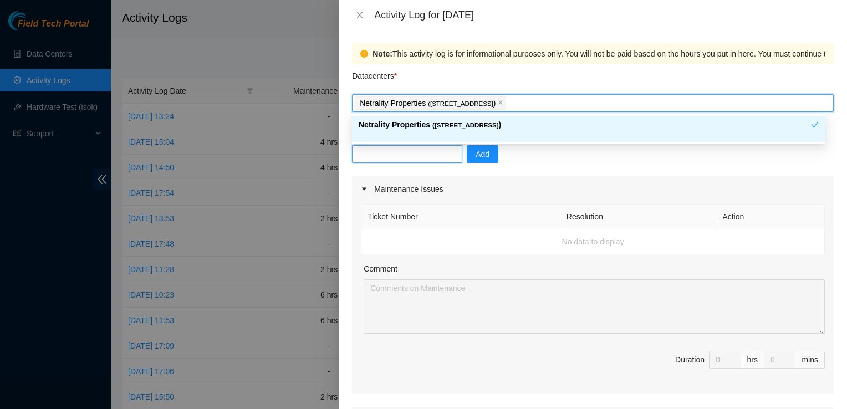
click at [441, 152] on input "text" at bounding box center [407, 154] width 110 height 18
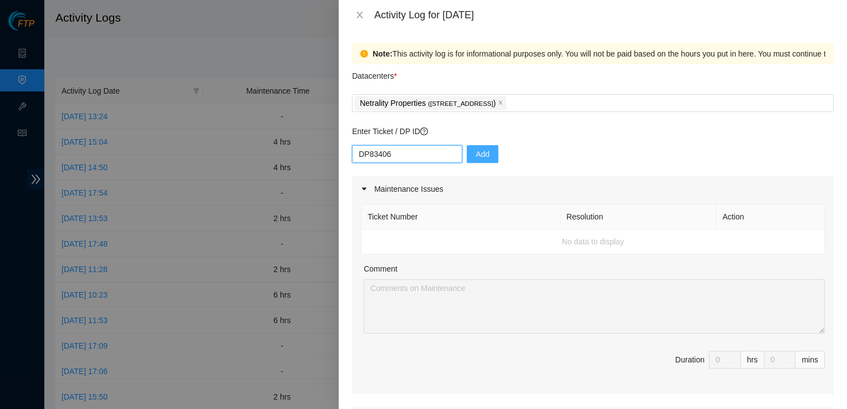
type input "DP83406"
click at [485, 154] on button "Add" at bounding box center [483, 154] width 32 height 18
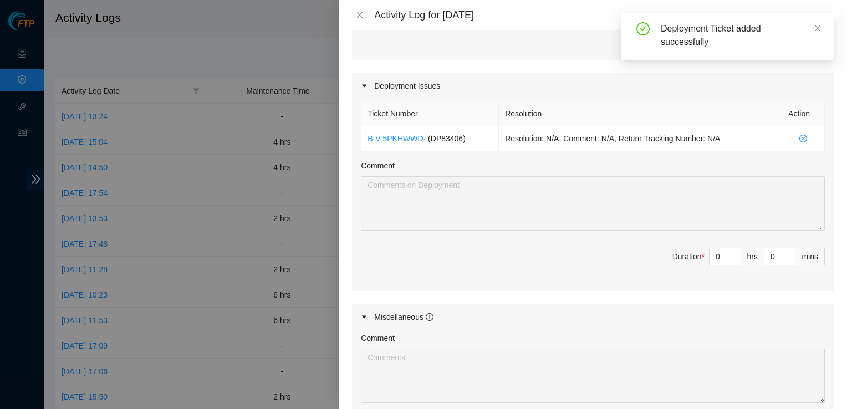
scroll to position [338, 0]
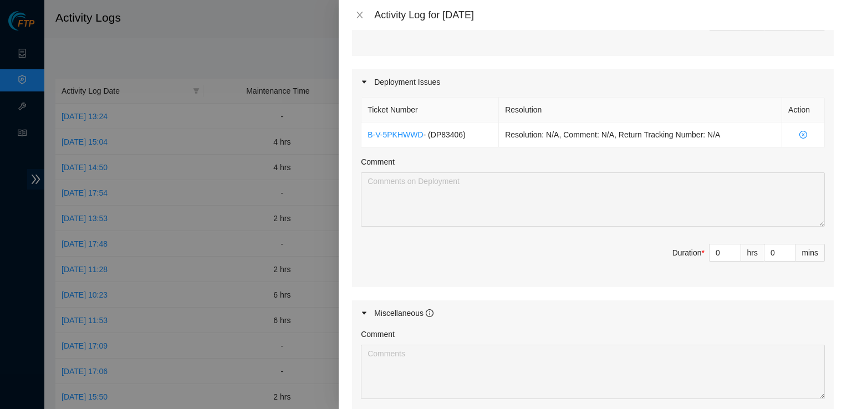
drag, startPoint x: 701, startPoint y: 257, endPoint x: 709, endPoint y: 272, distance: 17.6
click at [709, 272] on span "Duration * 0 hrs 0 mins" at bounding box center [593, 259] width 464 height 31
click at [717, 248] on input "0" at bounding box center [725, 252] width 31 height 17
type input "8"
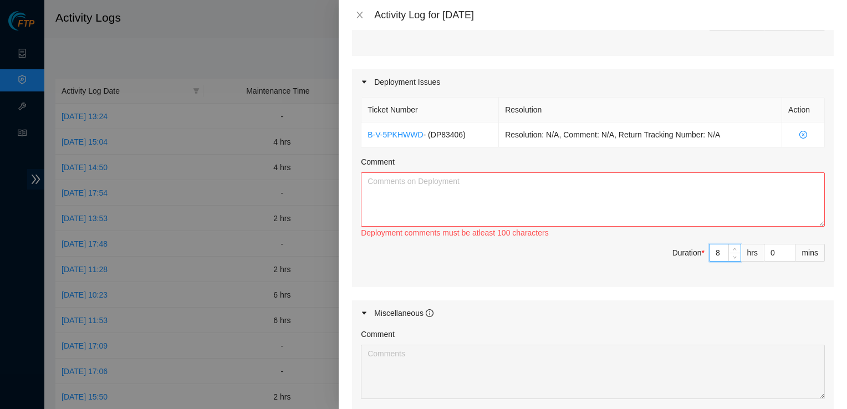
type input "8"
click at [597, 213] on textarea "Comment" at bounding box center [593, 199] width 464 height 54
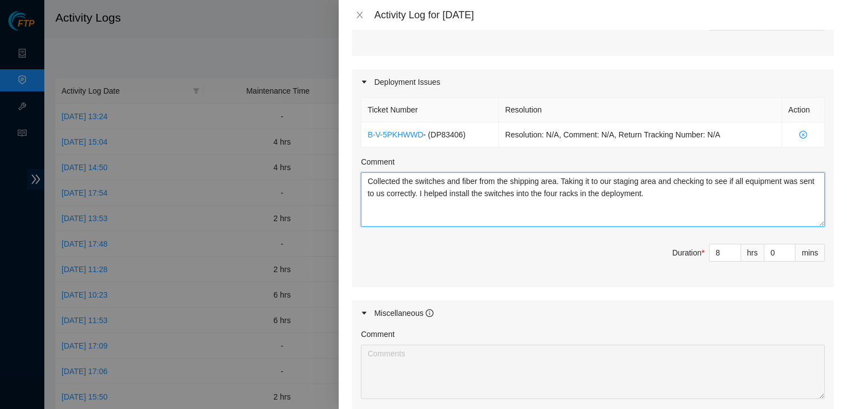
scroll to position [503, 0]
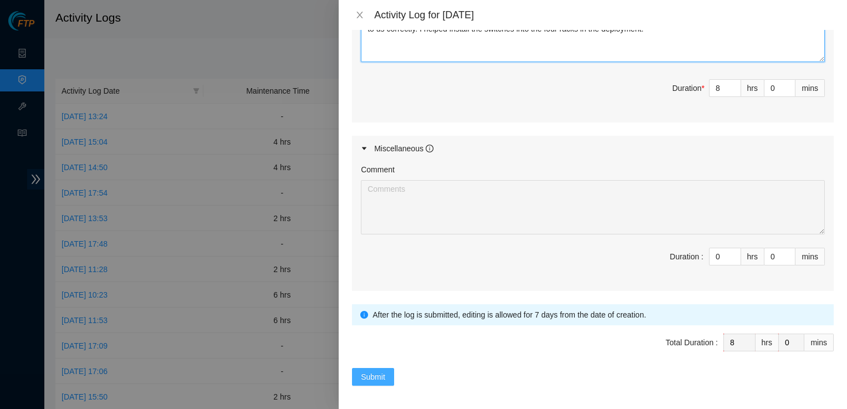
type textarea "Collected the switches and fiber from the shipping area. Taking it to our stagi…"
click at [370, 371] on span "Submit" at bounding box center [373, 377] width 24 height 12
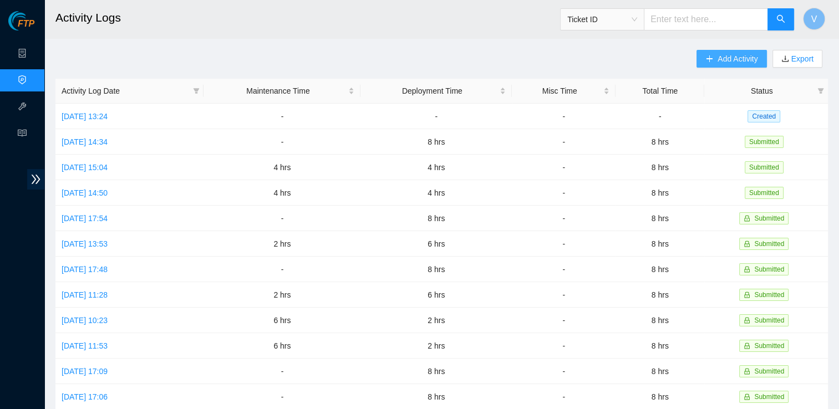
click at [721, 65] on button "Add Activity" at bounding box center [731, 59] width 70 height 18
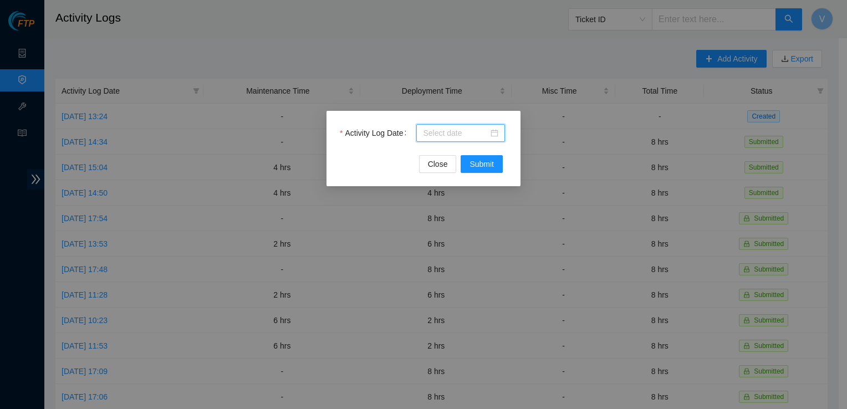
click at [471, 139] on input "Activity Log Date" at bounding box center [455, 133] width 65 height 12
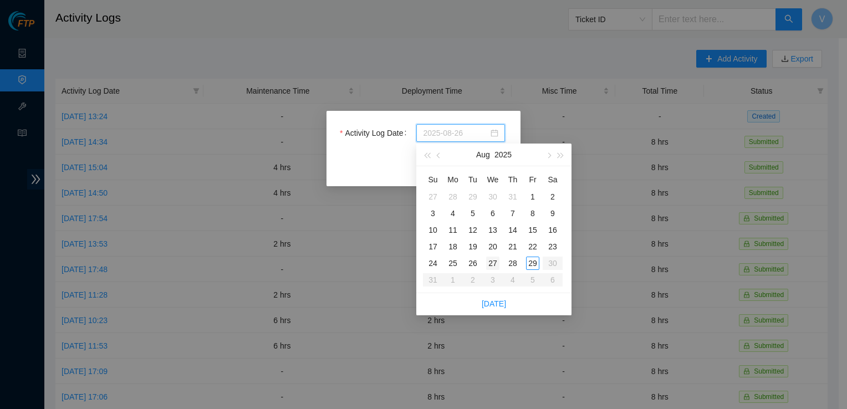
type input "[DATE]"
click at [491, 262] on div "27" at bounding box center [492, 263] width 13 height 13
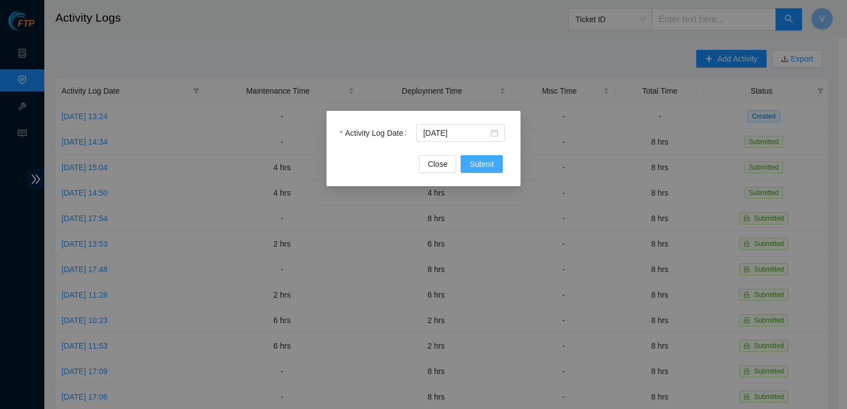
click at [478, 166] on span "Submit" at bounding box center [482, 164] width 24 height 12
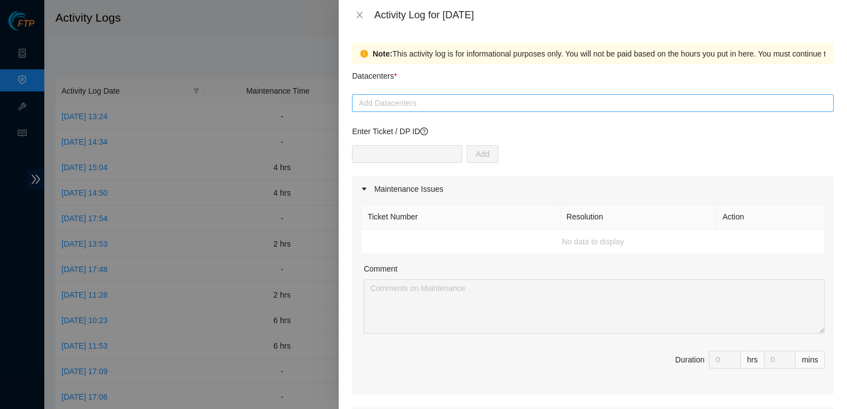
click at [411, 104] on div at bounding box center [593, 102] width 476 height 13
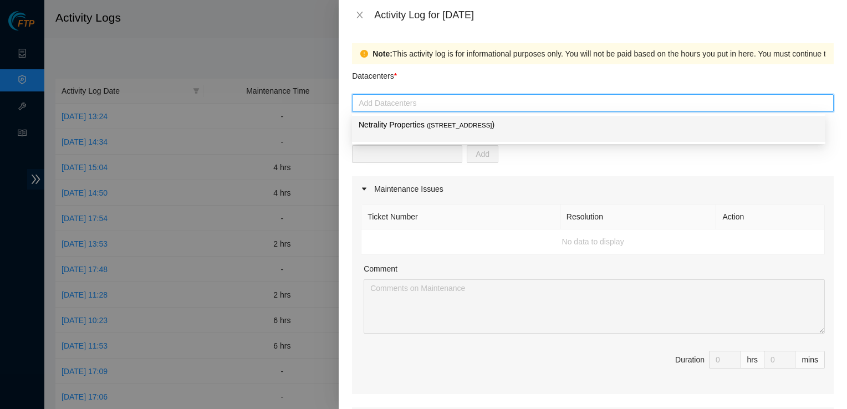
click at [421, 123] on p "Netrality Properties ( [STREET_ADDRESS] )" at bounding box center [589, 125] width 460 height 13
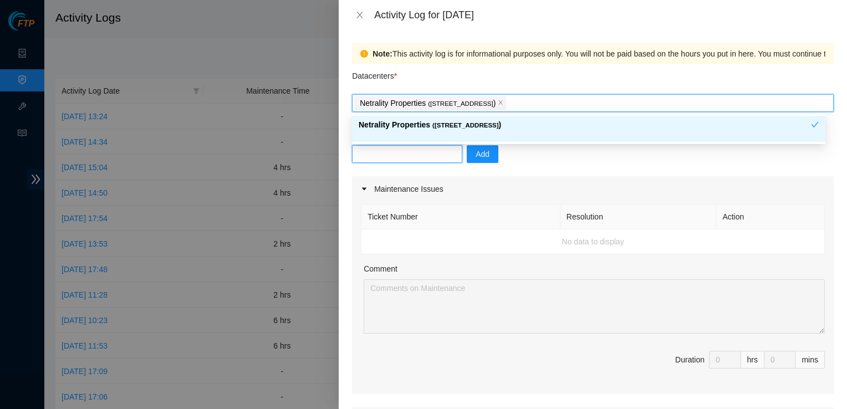
click at [422, 157] on input "text" at bounding box center [407, 154] width 110 height 18
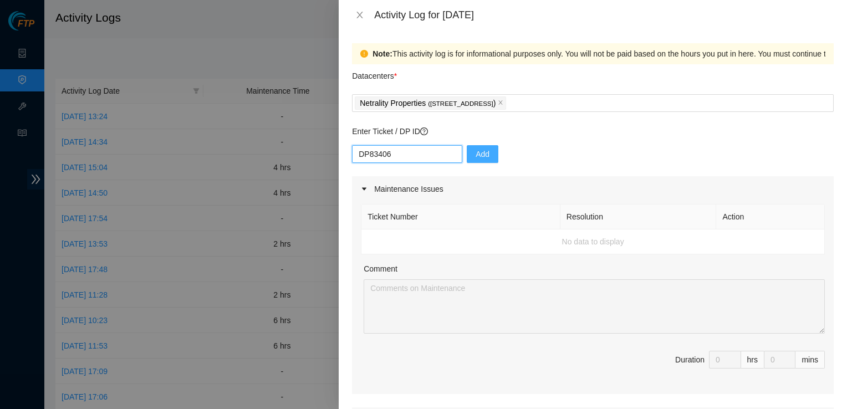
type input "DP83406"
click at [476, 152] on span "Add" at bounding box center [483, 154] width 14 height 12
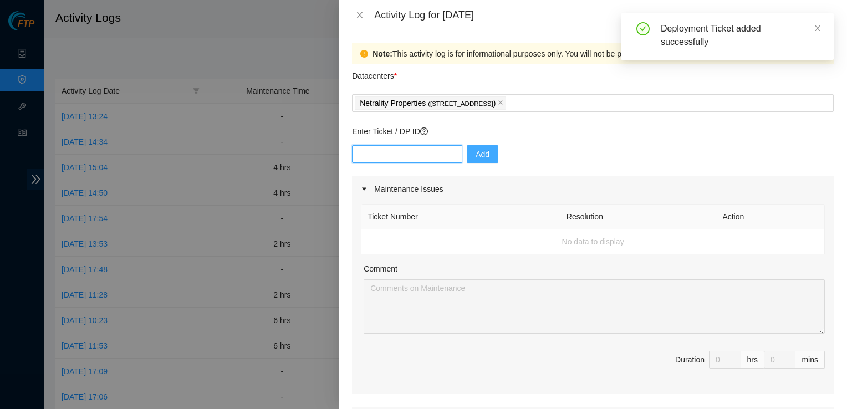
click at [399, 159] on input "text" at bounding box center [407, 154] width 110 height 18
type input "DP81"
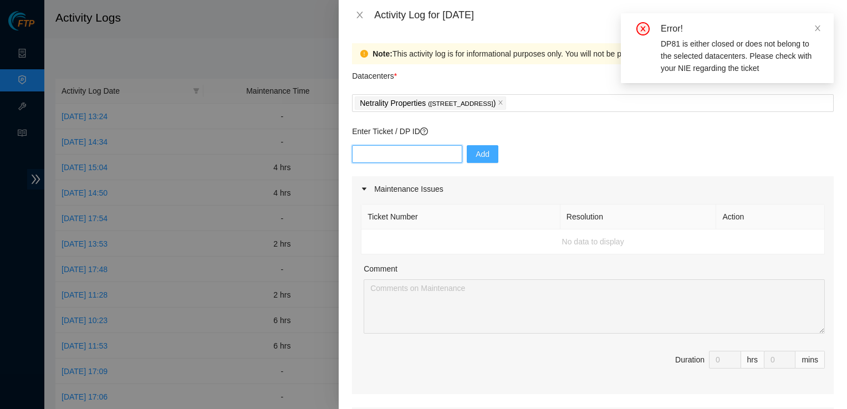
click at [399, 159] on input "text" at bounding box center [407, 154] width 110 height 18
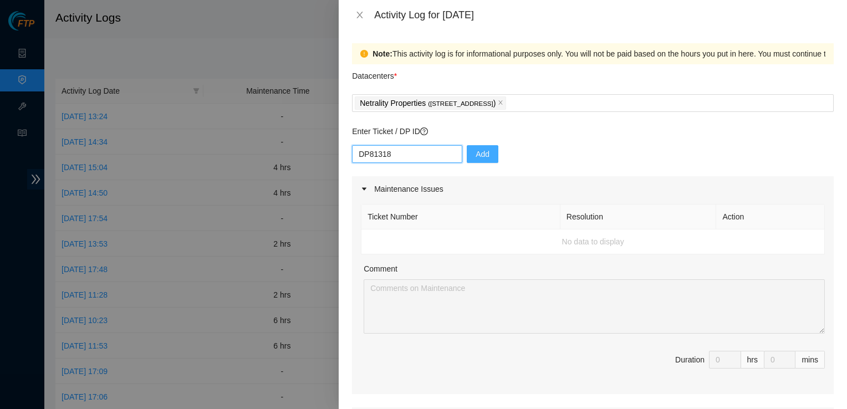
type input "DP81318"
click at [476, 156] on span "Add" at bounding box center [483, 154] width 14 height 12
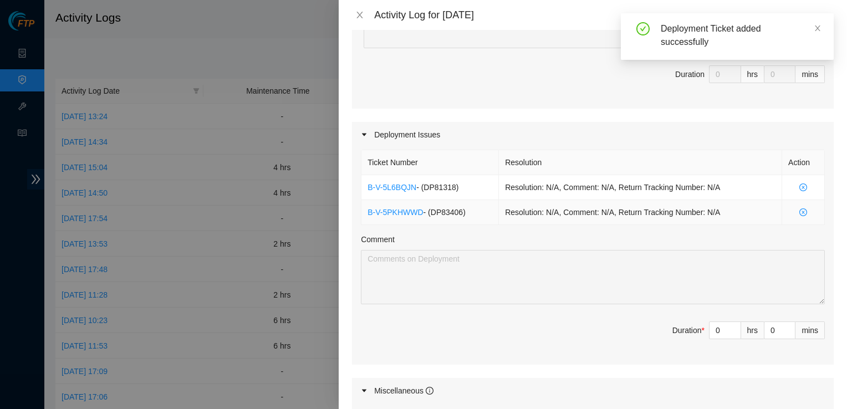
scroll to position [286, 0]
type input "1"
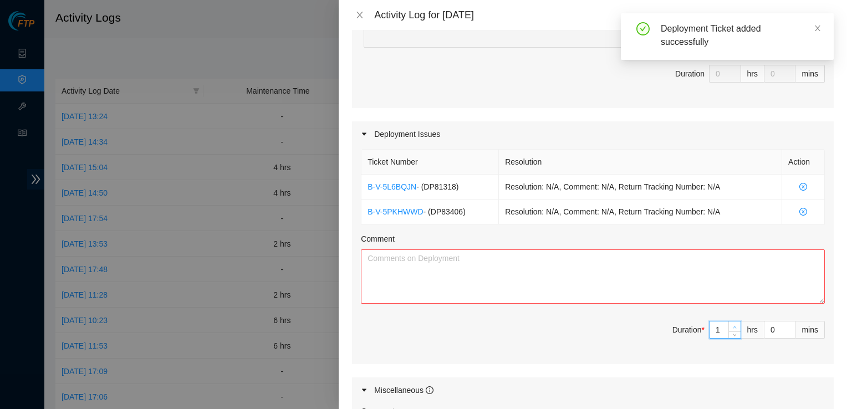
click at [728, 327] on span "Increase Value" at bounding box center [734, 327] width 12 height 10
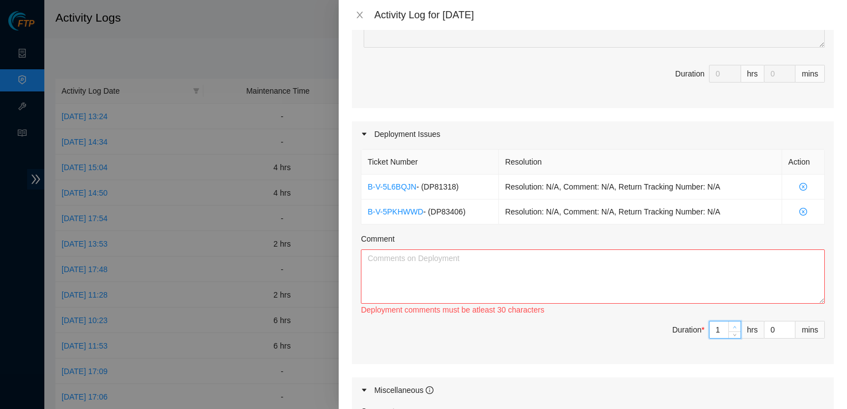
type input "2"
click at [732, 324] on span "up" at bounding box center [735, 327] width 7 height 7
type input "3"
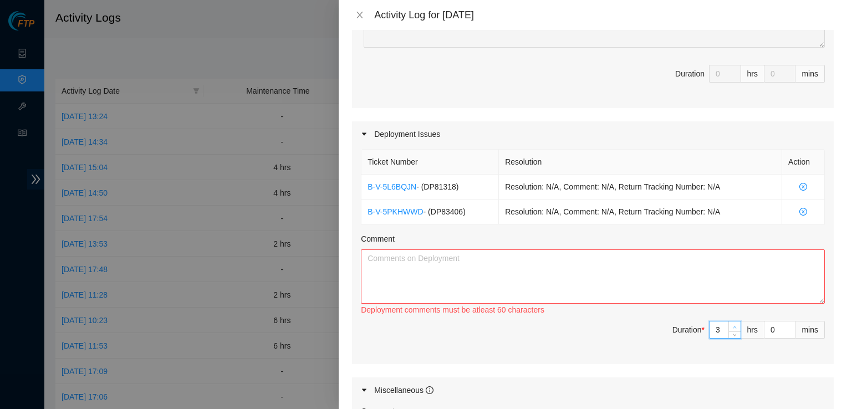
click at [732, 324] on span "up" at bounding box center [735, 327] width 7 height 7
type input "4"
click at [732, 324] on span "up" at bounding box center [735, 327] width 7 height 7
type input "5"
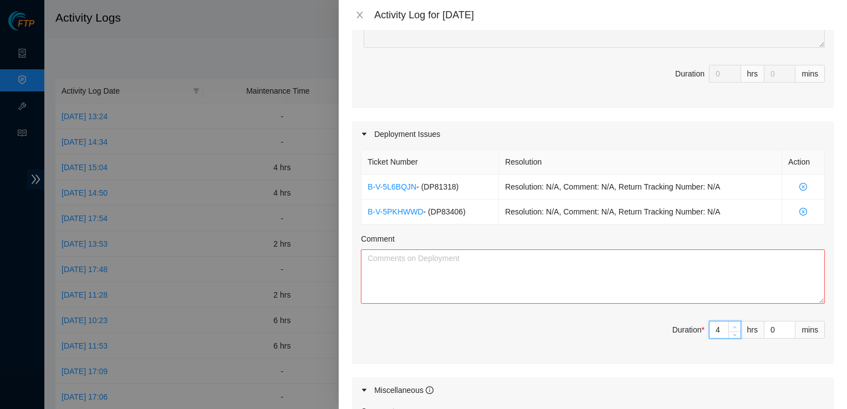
type input "5"
click at [732, 324] on span "up" at bounding box center [735, 327] width 7 height 7
type input "6"
click at [732, 324] on span "up" at bounding box center [735, 327] width 7 height 7
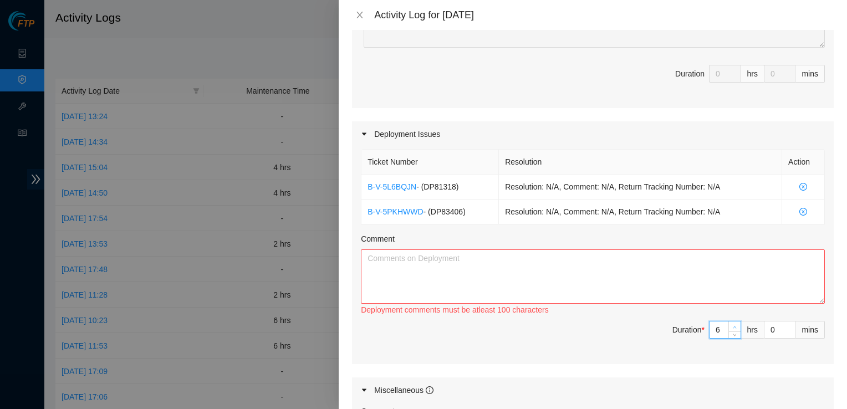
type input "7"
click at [732, 324] on span "up" at bounding box center [735, 327] width 7 height 7
type input "8"
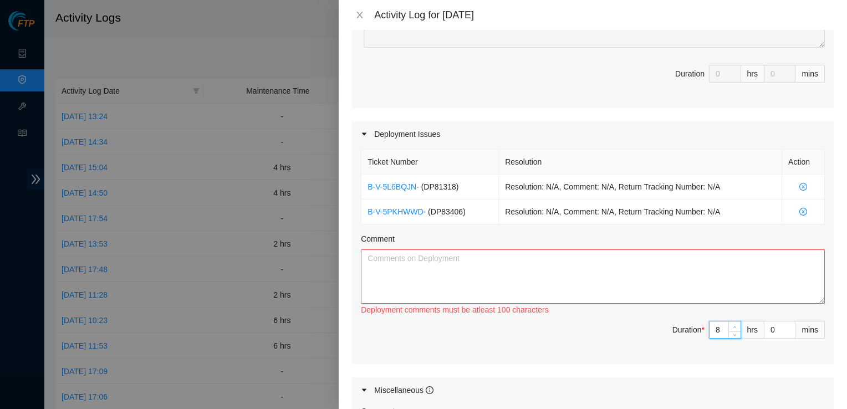
click at [732, 324] on span "up" at bounding box center [735, 327] width 7 height 7
click at [653, 283] on textarea "Comment" at bounding box center [593, 276] width 464 height 54
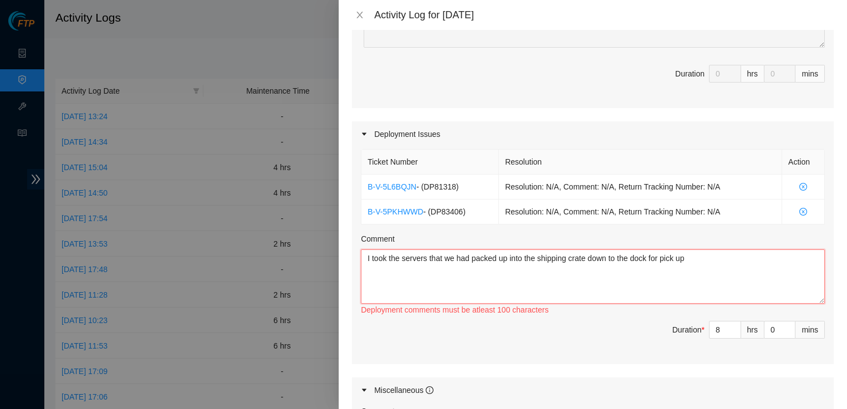
click at [707, 267] on textarea "I took the servers that we had packed up into the shipping crate down to the do…" at bounding box center [593, 276] width 464 height 54
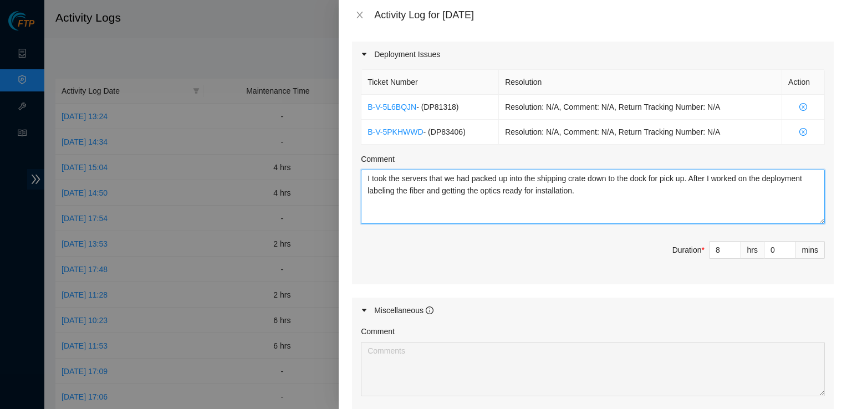
scroll to position [528, 0]
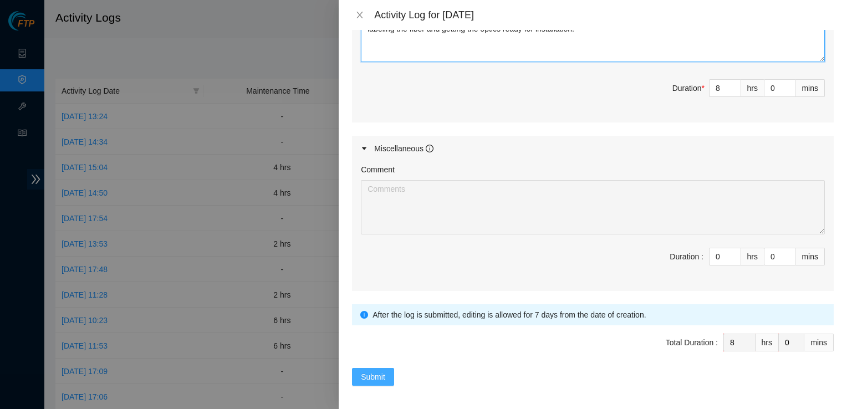
type textarea "I took the servers that we had packed up into the shipping crate down to the do…"
click at [363, 376] on span "Submit" at bounding box center [373, 377] width 24 height 12
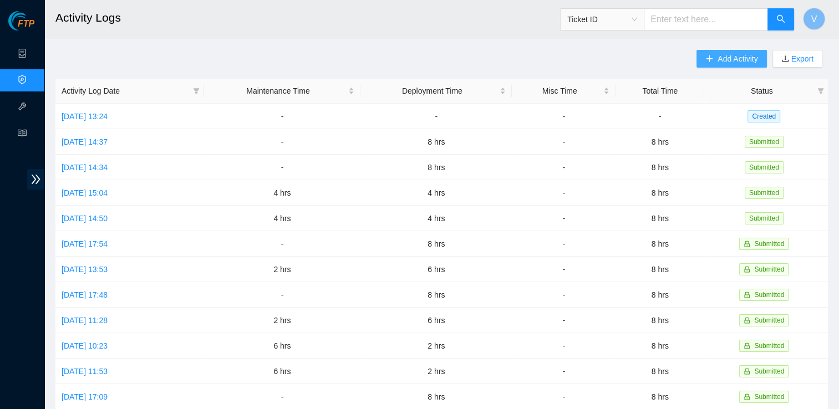
click at [724, 64] on span "Add Activity" at bounding box center [737, 59] width 40 height 12
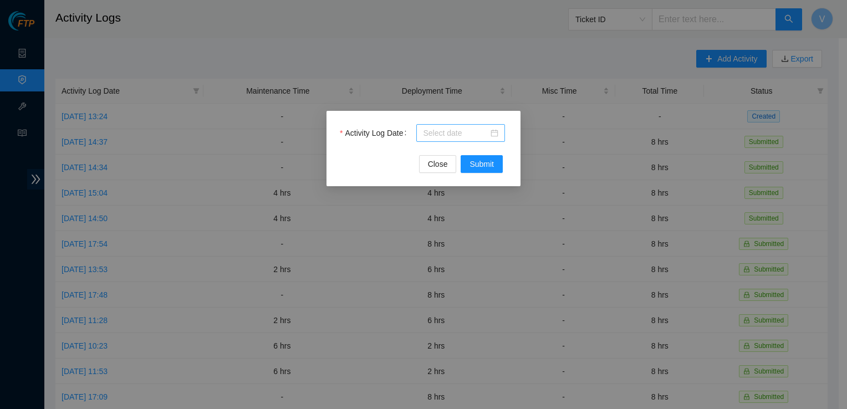
click at [487, 135] on input "Activity Log Date" at bounding box center [455, 133] width 65 height 12
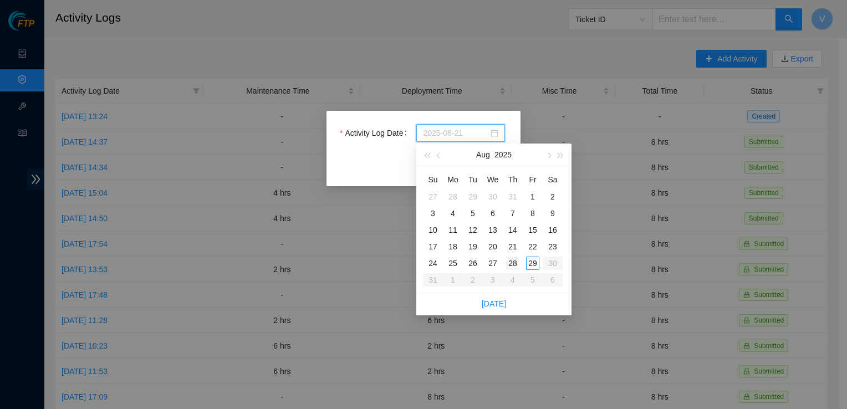
type input "[DATE]"
click at [509, 265] on div "28" at bounding box center [512, 263] width 13 height 13
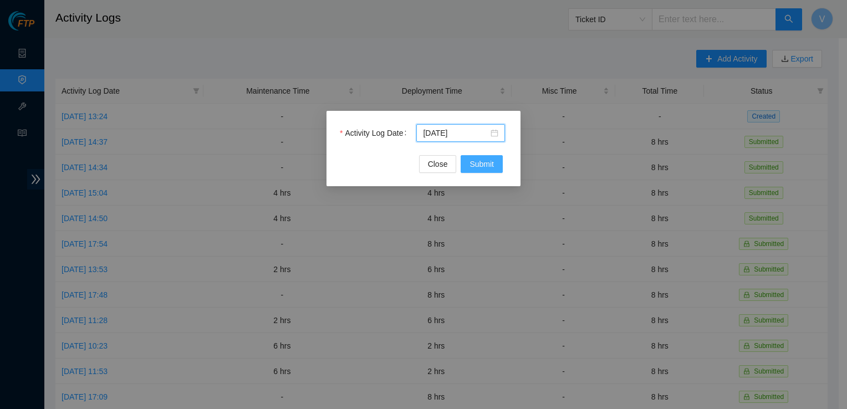
click at [479, 169] on span "Submit" at bounding box center [482, 164] width 24 height 12
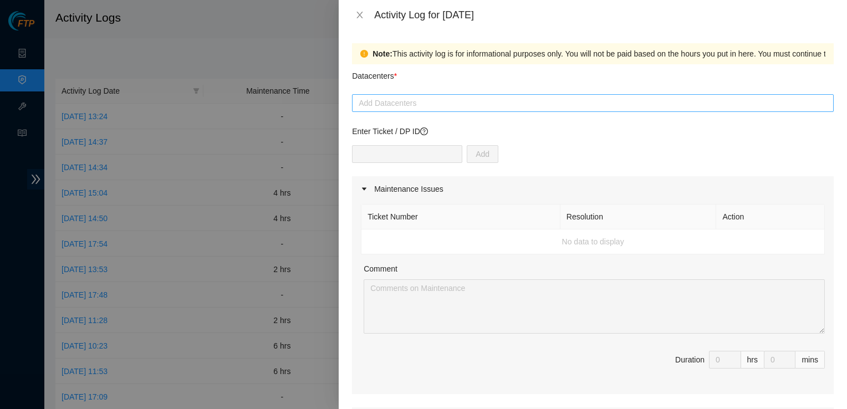
click at [452, 96] on div at bounding box center [593, 102] width 476 height 13
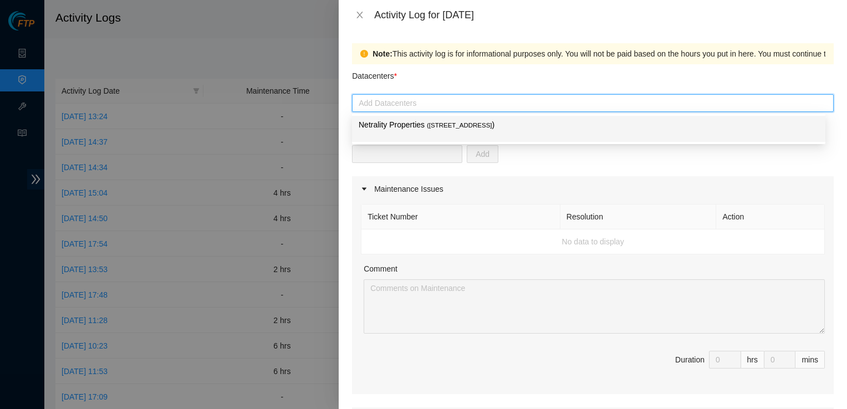
click at [453, 131] on p "Netrality Properties ( [STREET_ADDRESS] )" at bounding box center [589, 125] width 460 height 13
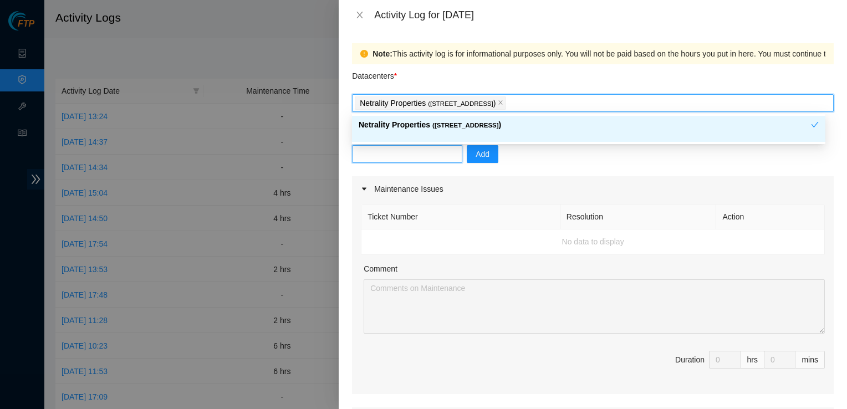
click at [420, 157] on input "text" at bounding box center [407, 154] width 110 height 18
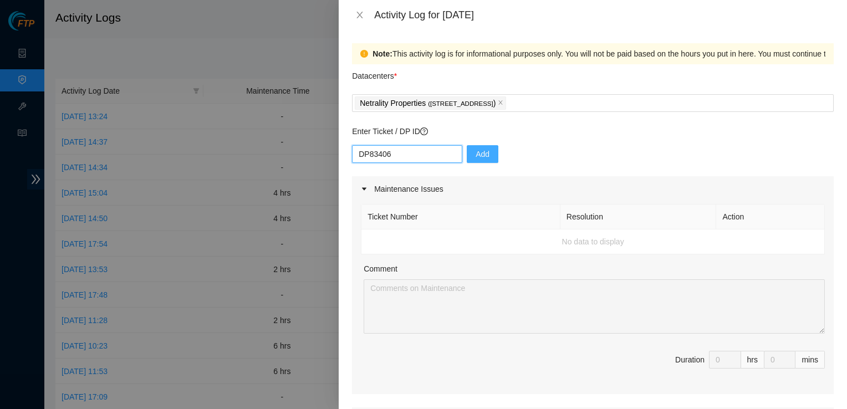
type input "DP83406"
click at [477, 150] on span "Add" at bounding box center [483, 154] width 14 height 12
click at [381, 149] on input "text" at bounding box center [407, 154] width 110 height 18
type input "DP83406"
click at [476, 157] on span "Add" at bounding box center [483, 154] width 14 height 12
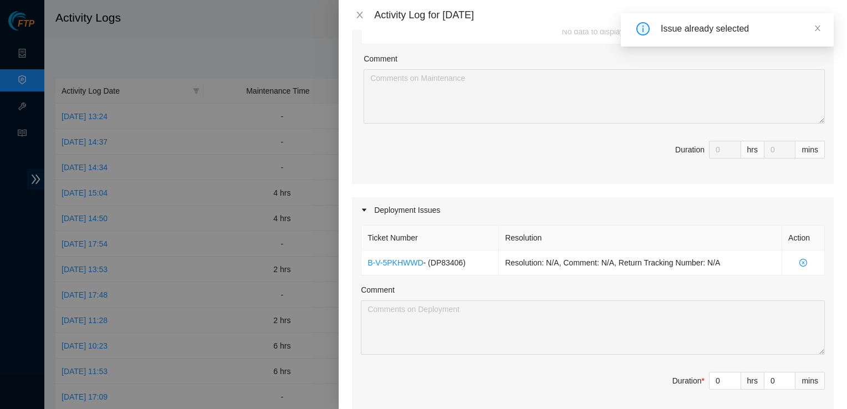
scroll to position [211, 0]
click at [819, 31] on icon "close" at bounding box center [818, 28] width 8 height 8
click at [720, 379] on input "0" at bounding box center [725, 380] width 31 height 17
type input "8"
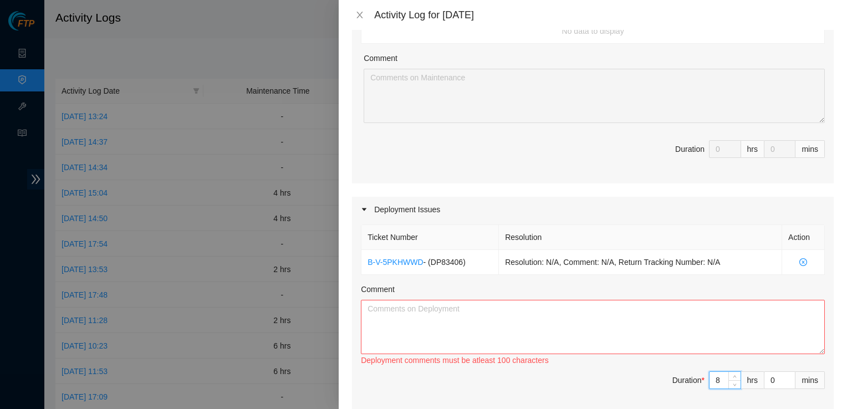
type input "8"
click at [616, 343] on textarea "Comment" at bounding box center [593, 327] width 464 height 54
click at [570, 308] on textarea "I ran fibers from the switches in row 5 columns 6 and 7. and helpe" at bounding box center [593, 327] width 464 height 54
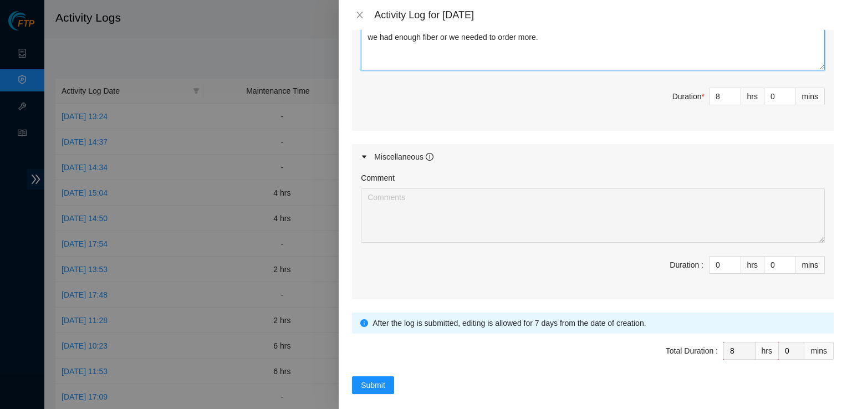
scroll to position [496, 0]
type textarea "I ran fibers from the switches in row 5 columns 6 and 7. I also helped measure …"
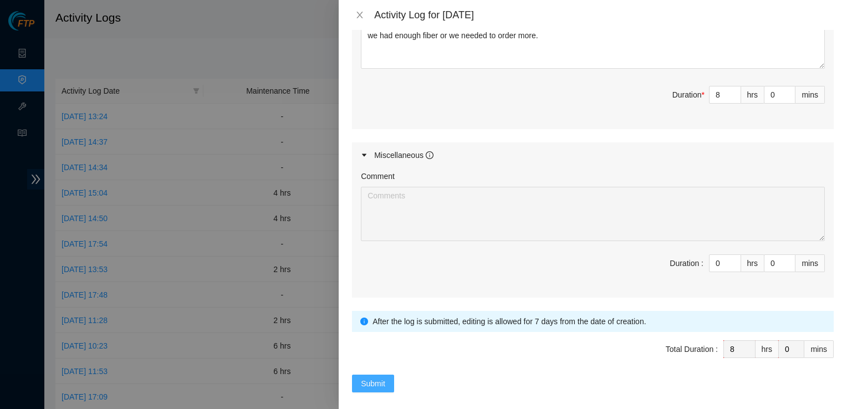
click at [383, 378] on span "Submit" at bounding box center [373, 384] width 24 height 12
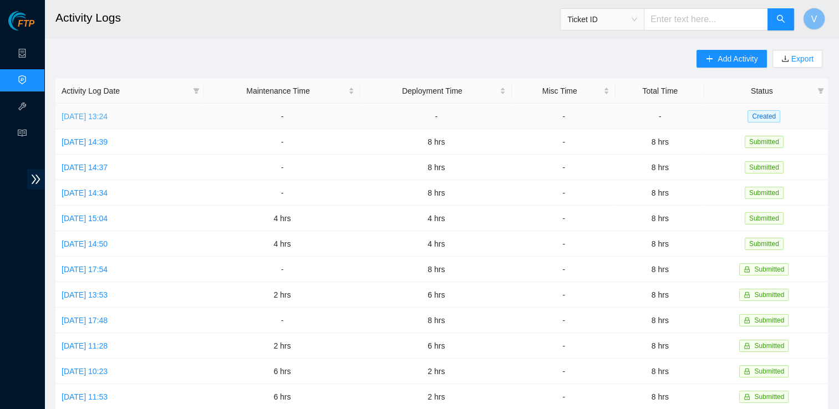
click at [108, 119] on link "[DATE] 13:24" at bounding box center [85, 116] width 46 height 9
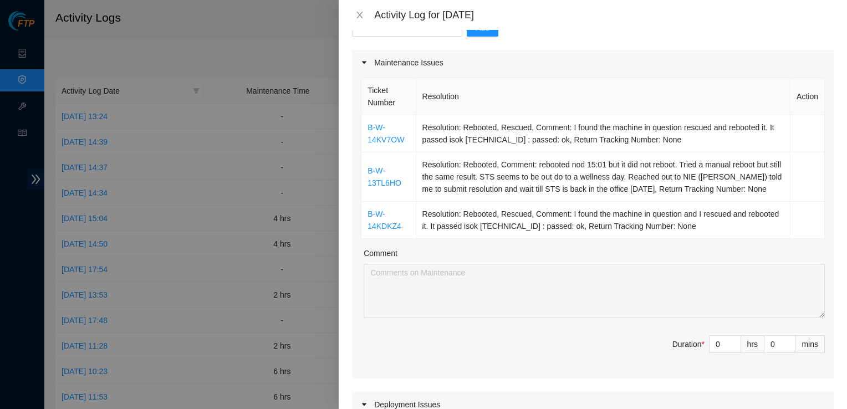
scroll to position [155, 0]
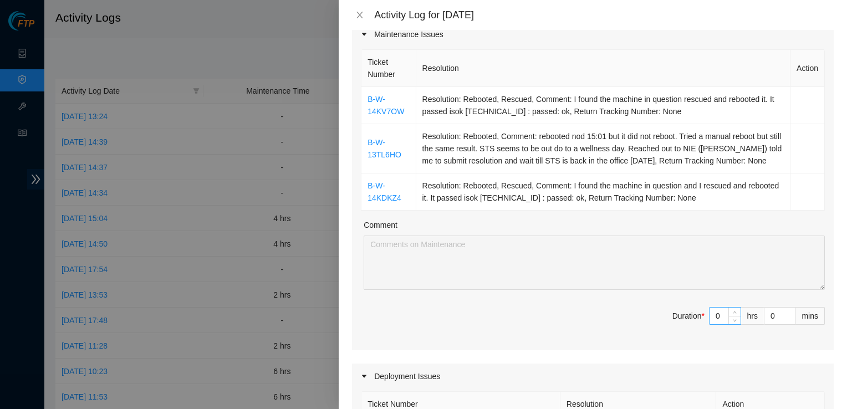
click at [715, 316] on input "0" at bounding box center [725, 316] width 31 height 17
type input "8"
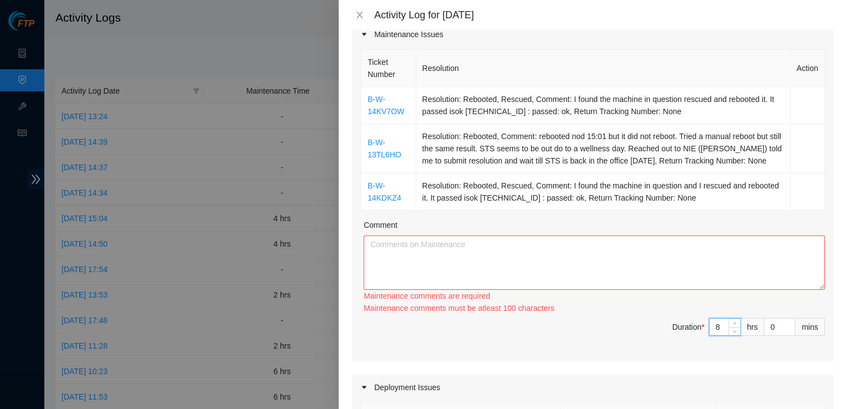
type input "8"
click at [642, 273] on textarea "Comment" at bounding box center [594, 263] width 461 height 54
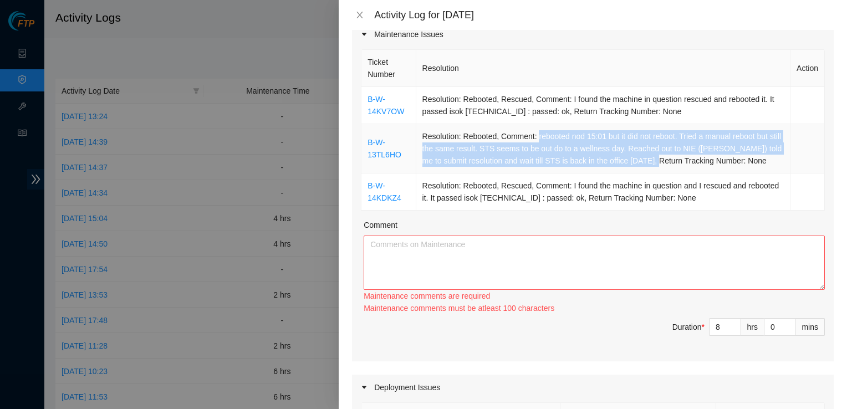
drag, startPoint x: 534, startPoint y: 137, endPoint x: 656, endPoint y: 159, distance: 123.8
click at [656, 159] on td "Resolution: Rebooted, Comment: rebooted nod 15:01 but it did not reboot. Tried …" at bounding box center [603, 148] width 374 height 49
copy td "rebooted nod 15:01 but it did not reboot. Tried a manual reboot but still the s…"
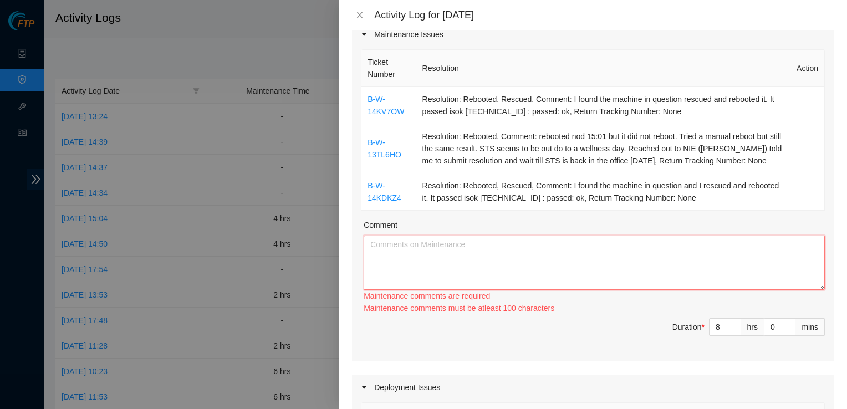
click at [578, 245] on textarea "Comment" at bounding box center [594, 263] width 461 height 54
paste textarea "rebooted nod 15:01 but it did not reboot. Tried a manual reboot but still the s…"
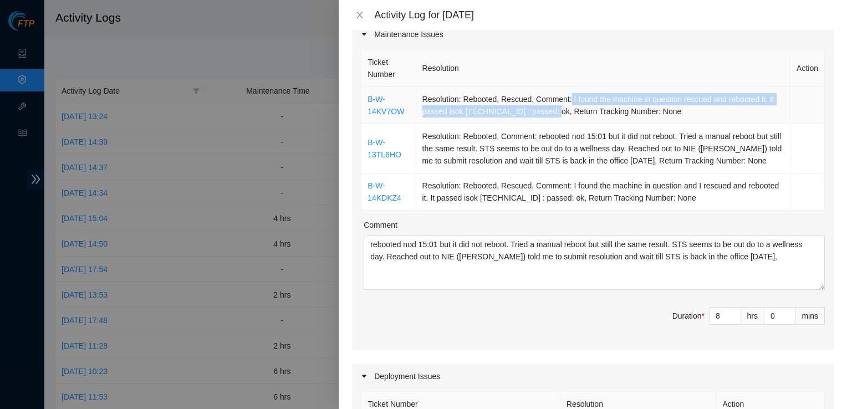
drag, startPoint x: 566, startPoint y: 99, endPoint x: 546, endPoint y: 119, distance: 28.2
click at [546, 119] on td "Resolution: Rebooted, Rescued, Comment: I found the machine in question rescued…" at bounding box center [603, 105] width 374 height 37
copy td "I found the machine in question rescued and rebooted it. It passed isok [TECHNI…"
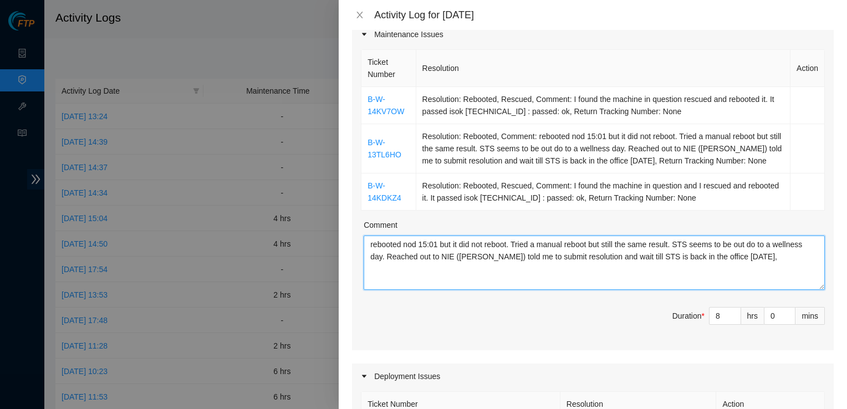
click at [762, 254] on textarea "rebooted nod 15:01 but it did not reboot. Tried a manual reboot but still the s…" at bounding box center [594, 263] width 461 height 54
paste textarea "I found the machine in question rescued and rebooted it. It passed isok [TECHNI…"
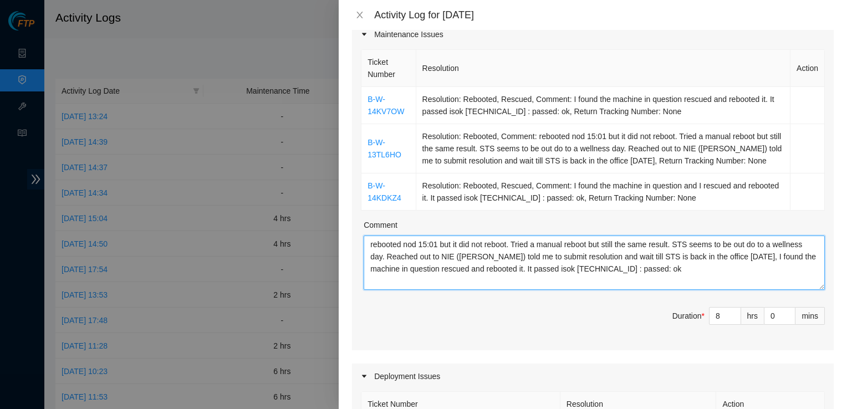
click at [758, 261] on textarea "rebooted nod 15:01 but it did not reboot. Tried a manual reboot but still the s…" at bounding box center [594, 263] width 461 height 54
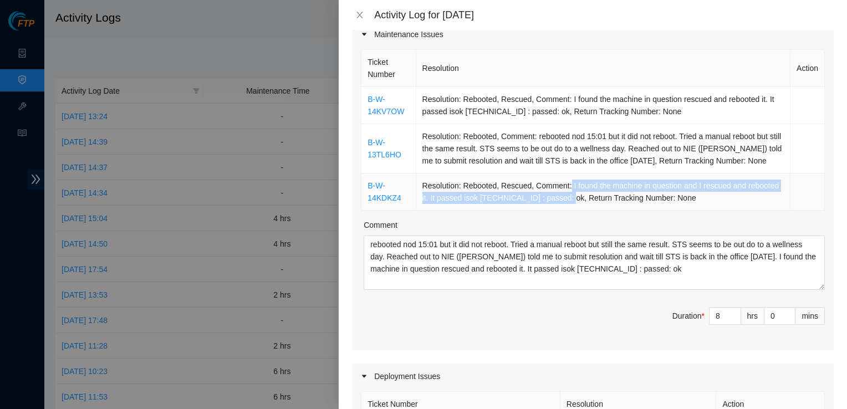
drag, startPoint x: 566, startPoint y: 186, endPoint x: 562, endPoint y: 193, distance: 8.5
click at [562, 193] on td "Resolution: Rebooted, Rescued, Comment: I found the machine in question and I r…" at bounding box center [603, 192] width 374 height 37
copy td "I found the machine in question and I rescued and rebooted it. It passed isok […"
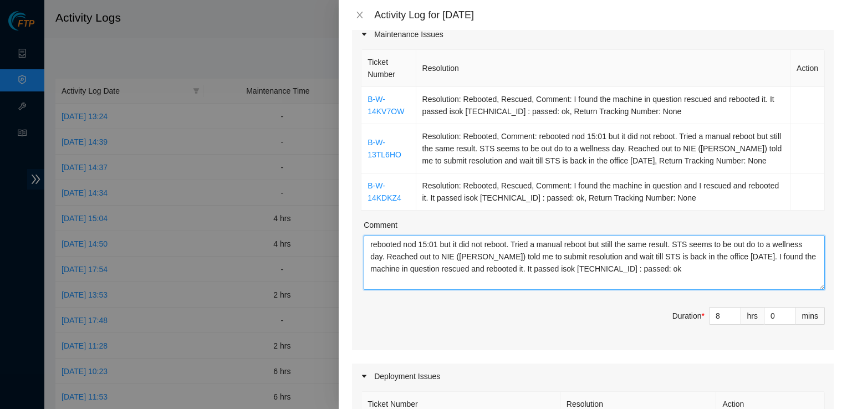
click at [682, 276] on textarea "rebooted nod 15:01 but it did not reboot. Tried a manual reboot but still the s…" at bounding box center [594, 263] width 461 height 54
paste textarea "I found the machine in question and I rescued and rebooted it. It passed isok […"
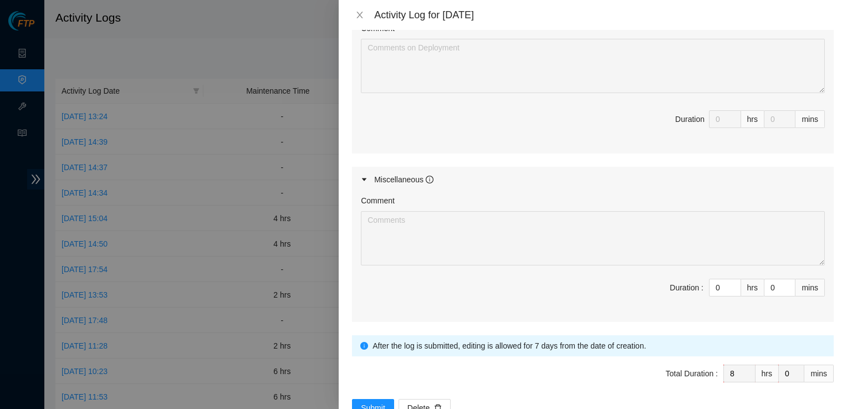
scroll to position [613, 0]
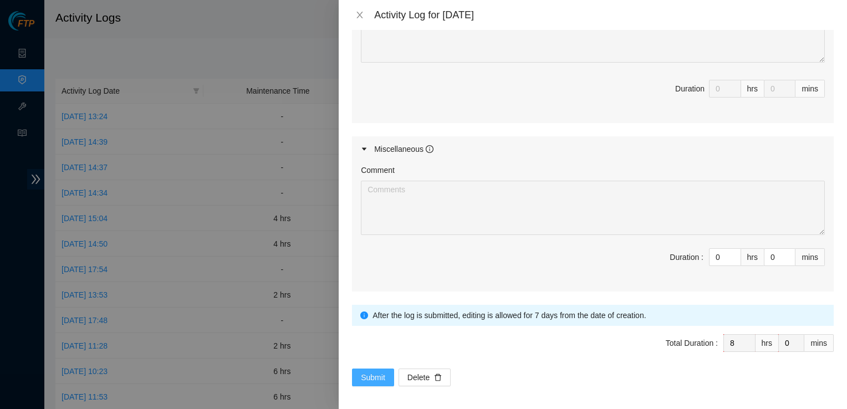
type textarea "rebooted nod 15:01 but it did not reboot. Tried a manual reboot but still the s…"
click at [372, 374] on span "Submit" at bounding box center [373, 377] width 24 height 12
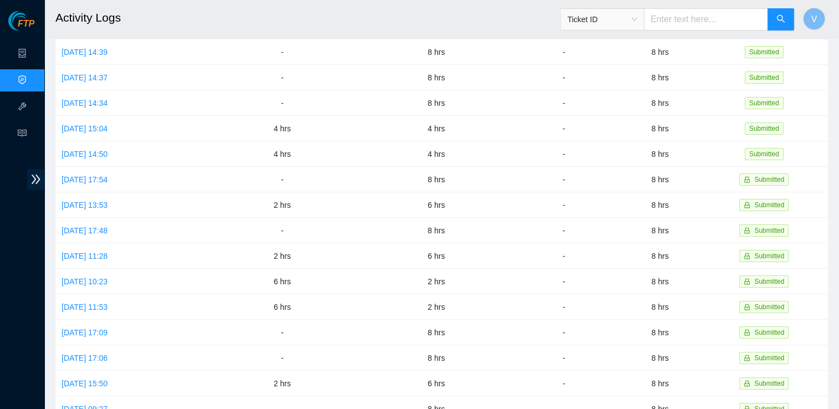
scroll to position [0, 0]
